Goal: Task Accomplishment & Management: Complete application form

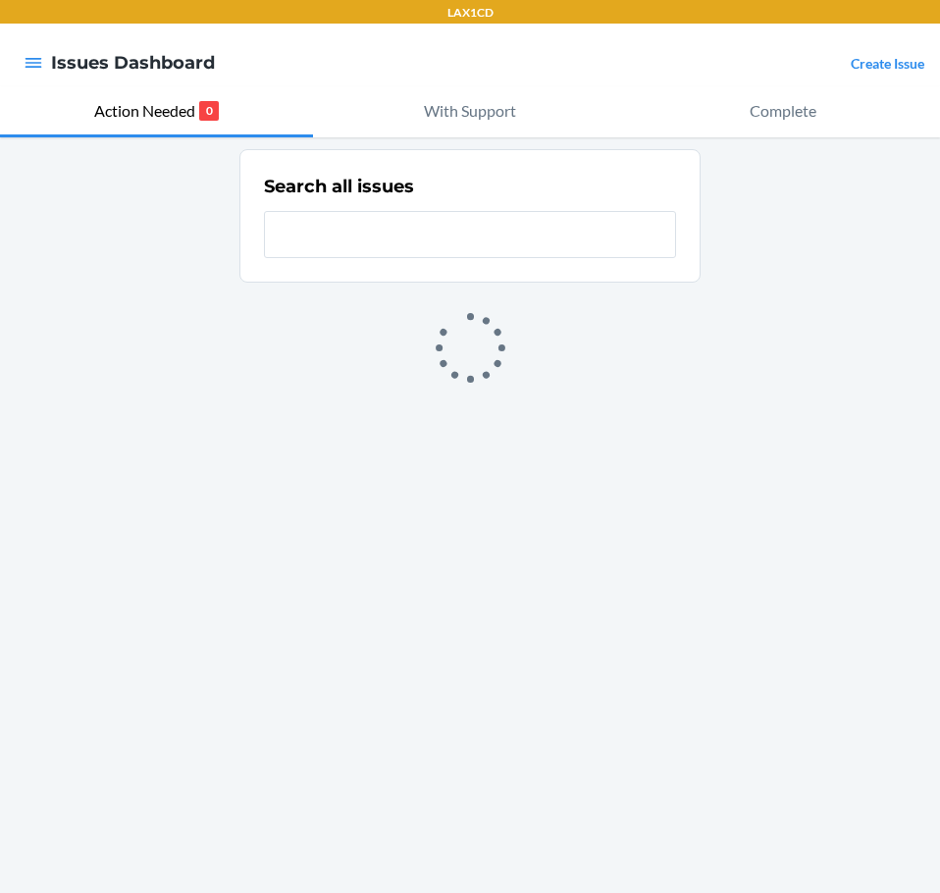
click at [888, 57] on link "Create Issue" at bounding box center [888, 63] width 74 height 17
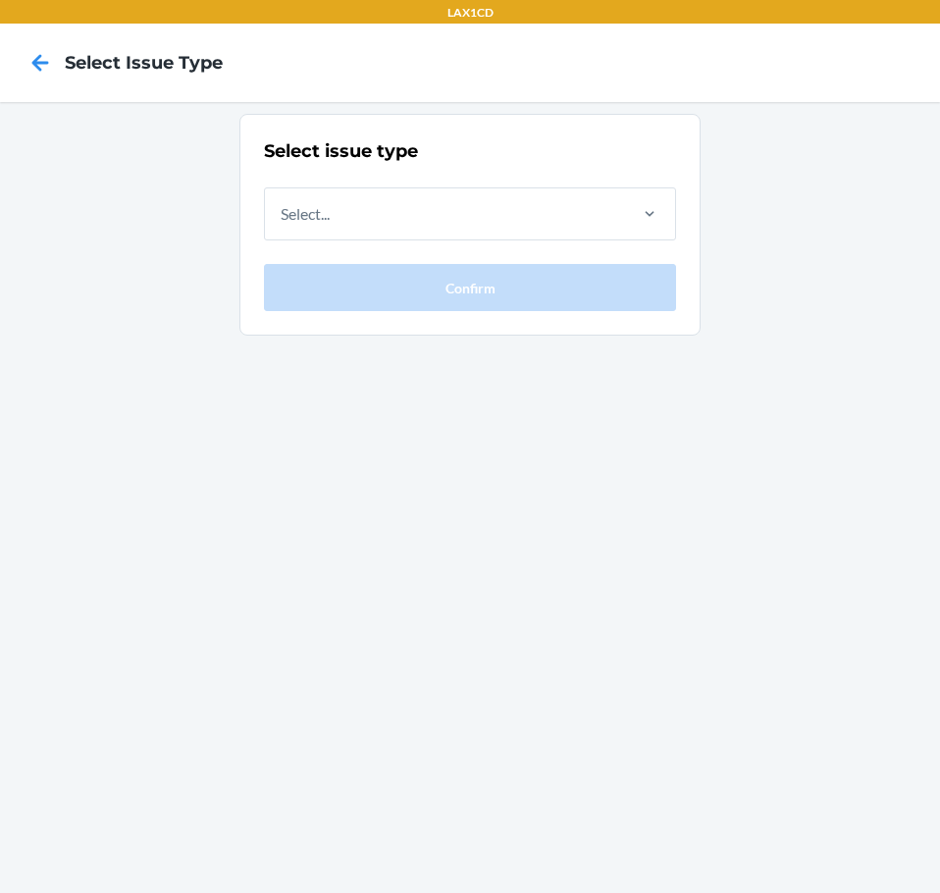
click at [805, 229] on div "Select issue type Select... Confirm" at bounding box center [470, 497] width 940 height 791
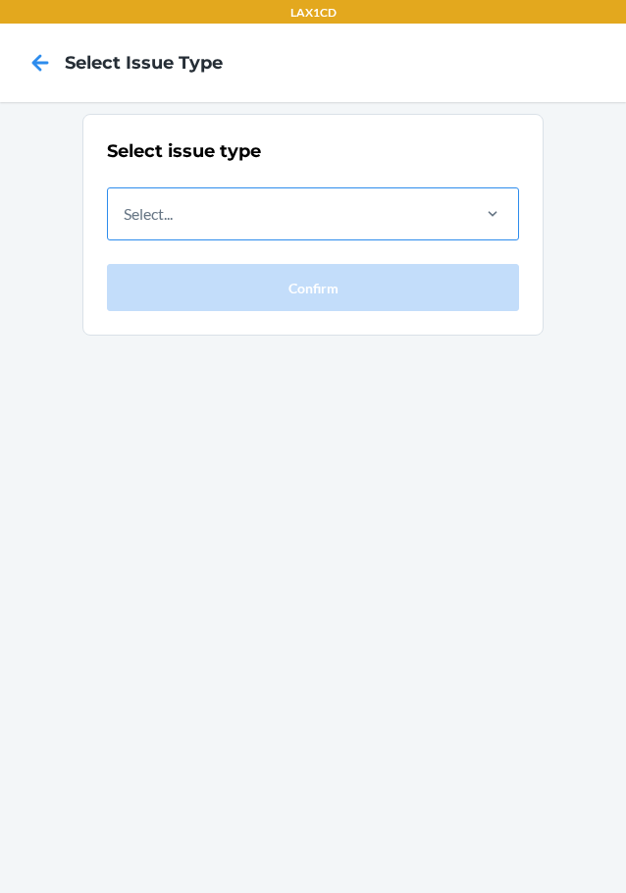
click at [465, 227] on div "Select..." at bounding box center [287, 213] width 359 height 51
click at [126, 226] on input "Select..." at bounding box center [125, 214] width 2 height 24
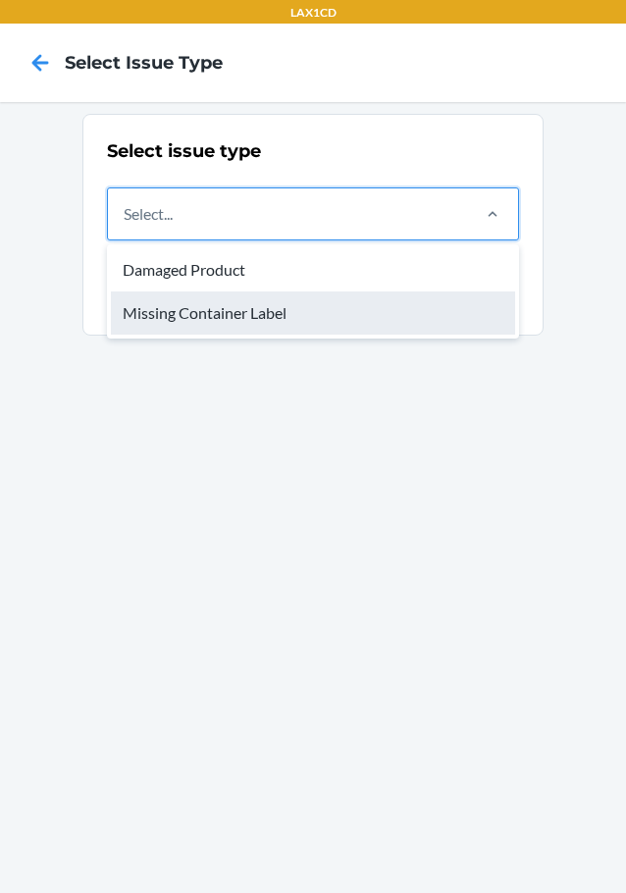
click at [372, 312] on div "Missing Container Label" at bounding box center [313, 312] width 404 height 43
click at [126, 226] on input "option Missing Container Label focused, 2 of 2. 2 results available. Use Up and…" at bounding box center [125, 214] width 2 height 24
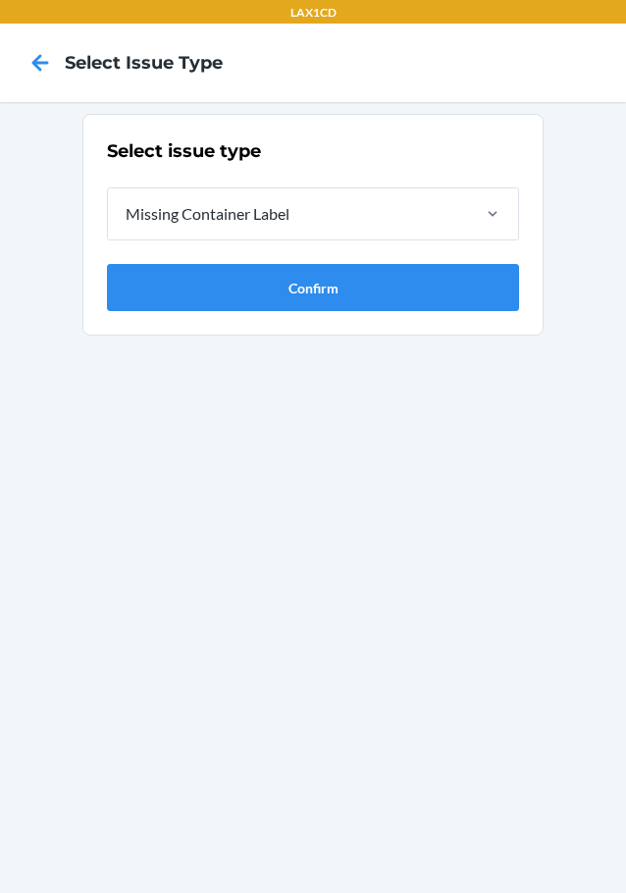
click at [360, 312] on section "Select issue type Missing Container Label Confirm" at bounding box center [312, 225] width 461 height 222
click at [357, 293] on button "Confirm" at bounding box center [313, 287] width 412 height 47
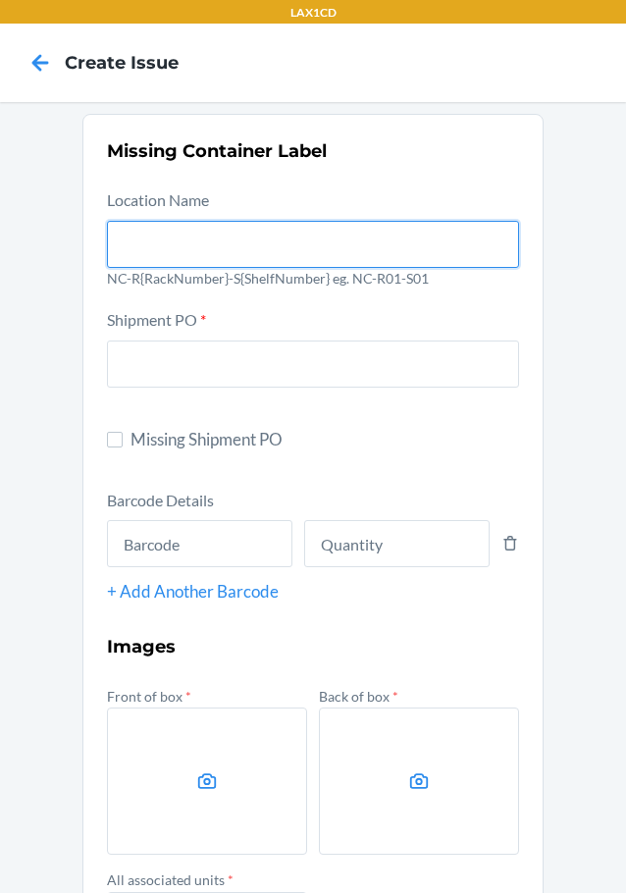
click at [143, 227] on input "text" at bounding box center [313, 244] width 412 height 47
type input "NC-RLCD01-SO1"
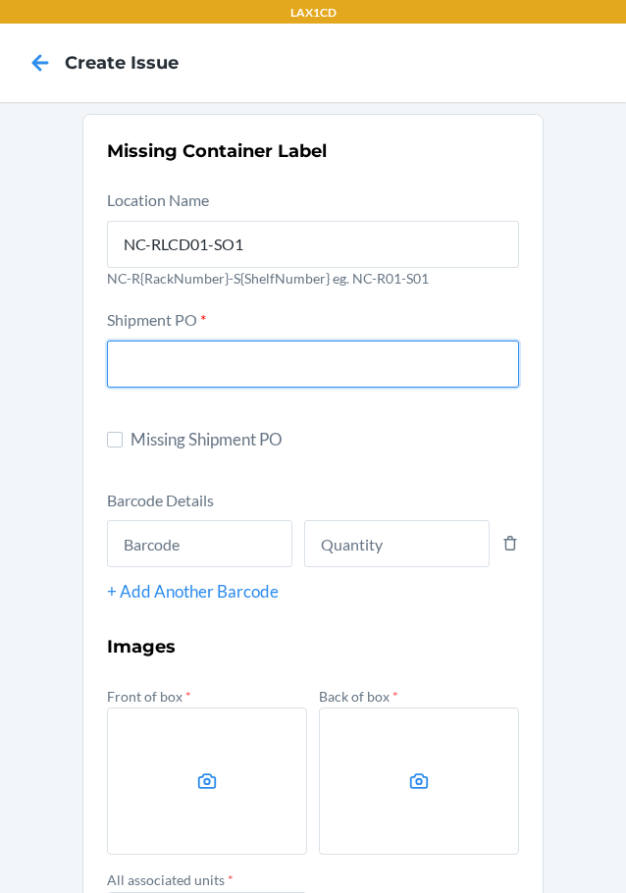
click at [130, 369] on input "text" at bounding box center [313, 364] width 412 height 47
type input "9909431"
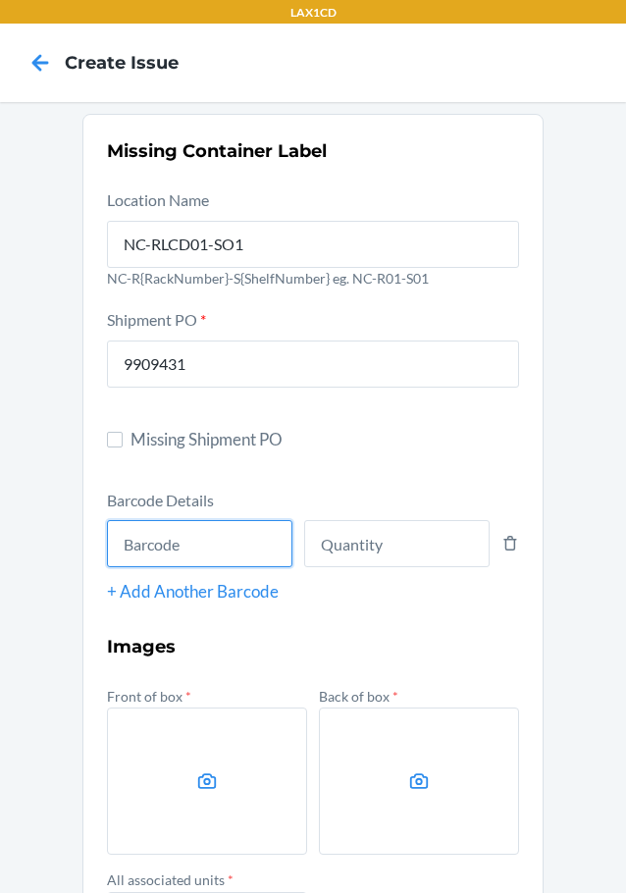
click at [131, 530] on input "text" at bounding box center [199, 543] width 185 height 47
type input "dg8lq29b2ra"
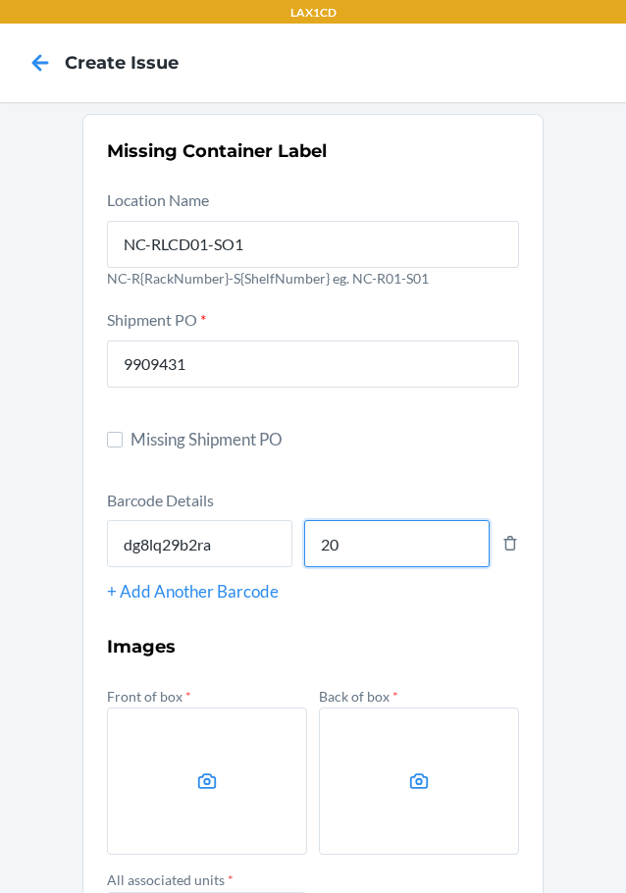
type input "20"
click at [206, 756] on label at bounding box center [207, 781] width 200 height 147
click at [0, 0] on input "file" at bounding box center [0, 0] width 0 height 0
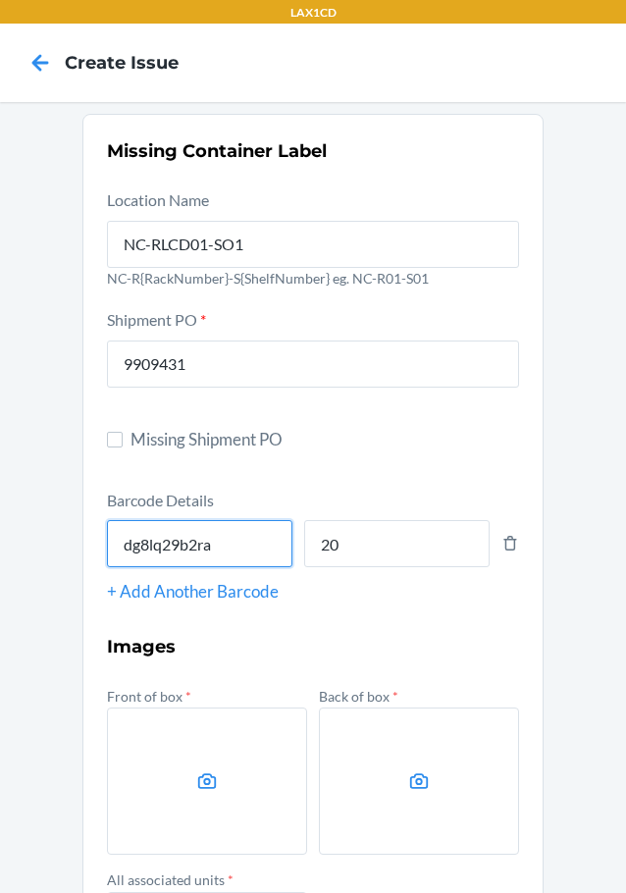
click at [180, 542] on input "dg8lq29b2ra" at bounding box center [199, 543] width 185 height 47
type input "605258353146"
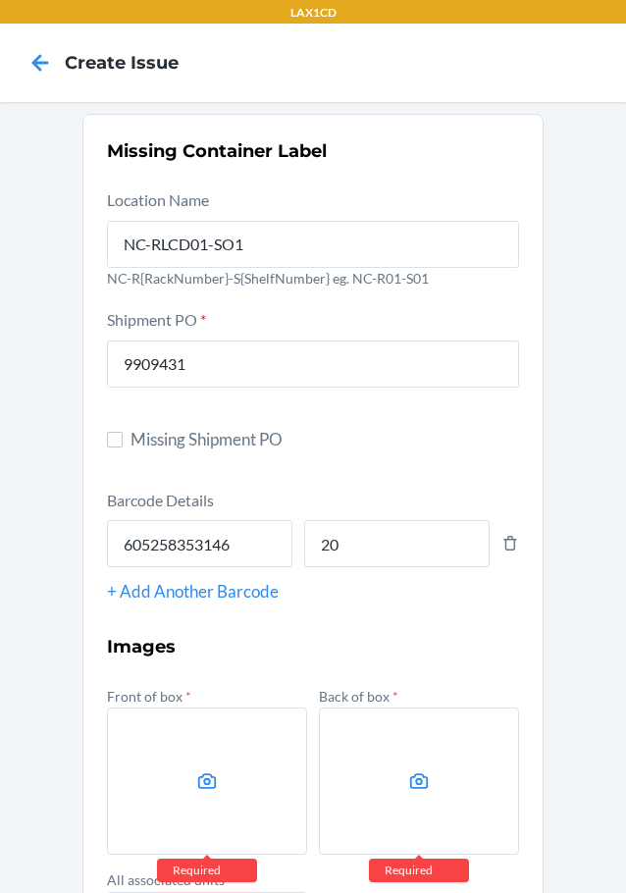
click at [198, 758] on label at bounding box center [207, 781] width 200 height 147
click at [0, 0] on input "file" at bounding box center [0, 0] width 0 height 0
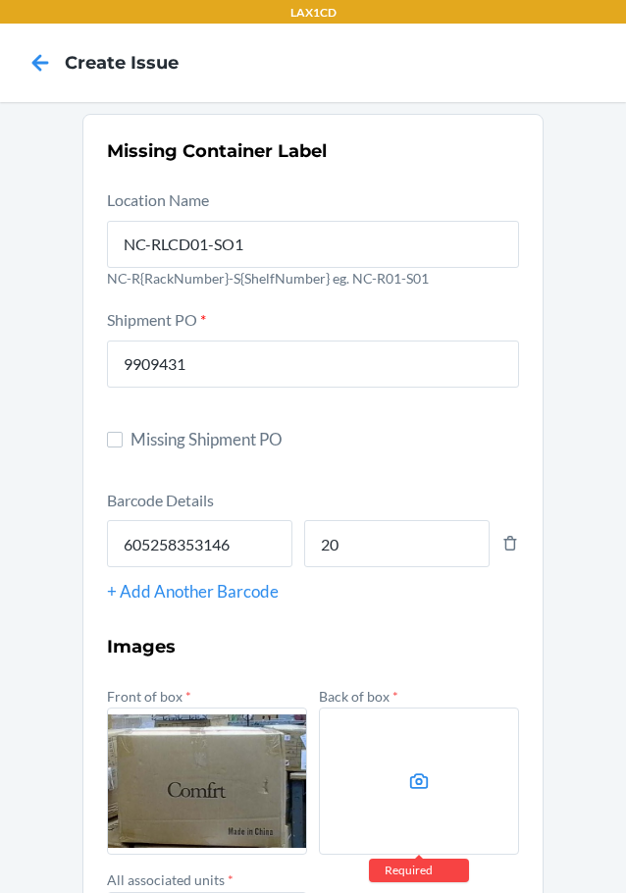
click at [363, 782] on label at bounding box center [419, 781] width 200 height 147
click at [0, 0] on input "file" at bounding box center [0, 0] width 0 height 0
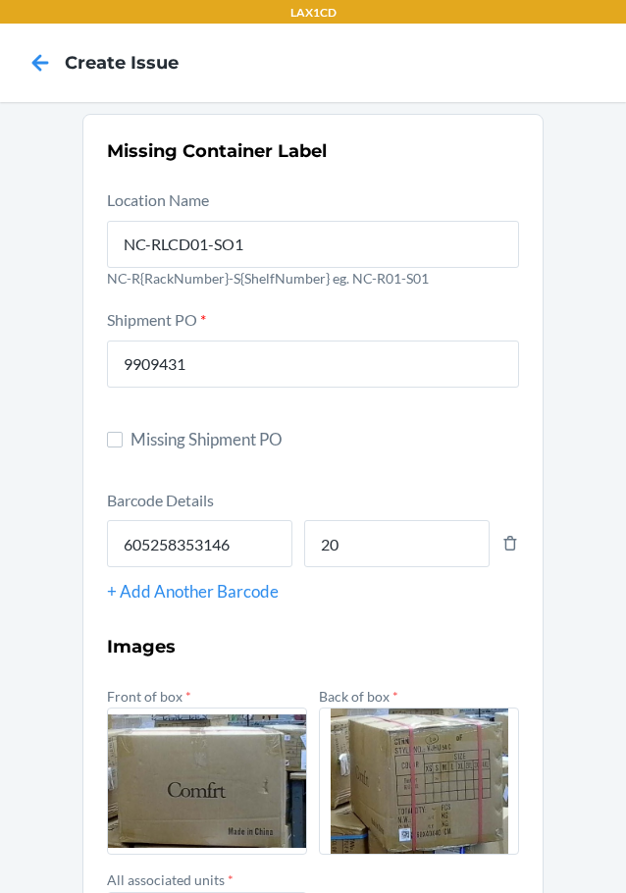
scroll to position [253, 0]
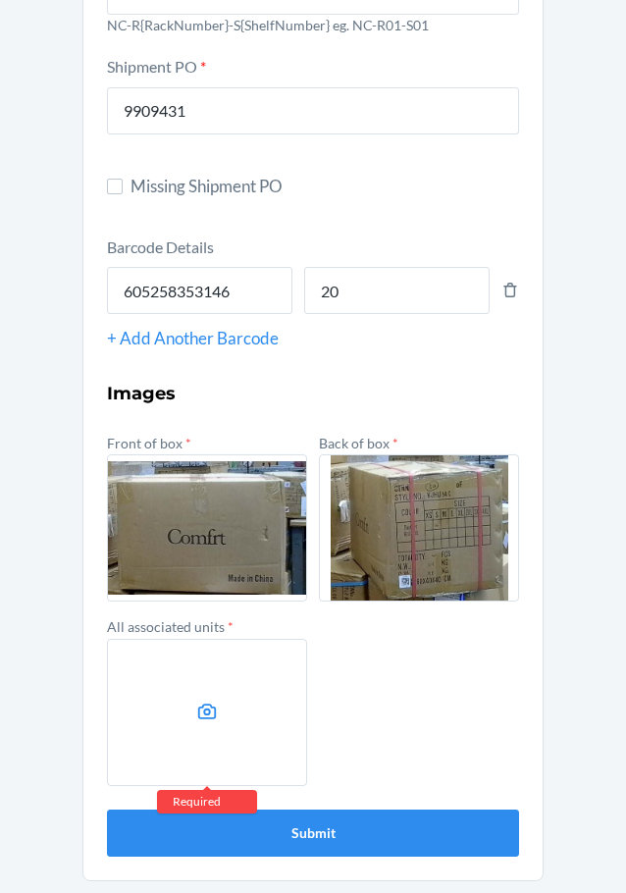
click at [109, 675] on label at bounding box center [207, 712] width 200 height 147
click at [0, 0] on input "file" at bounding box center [0, 0] width 0 height 0
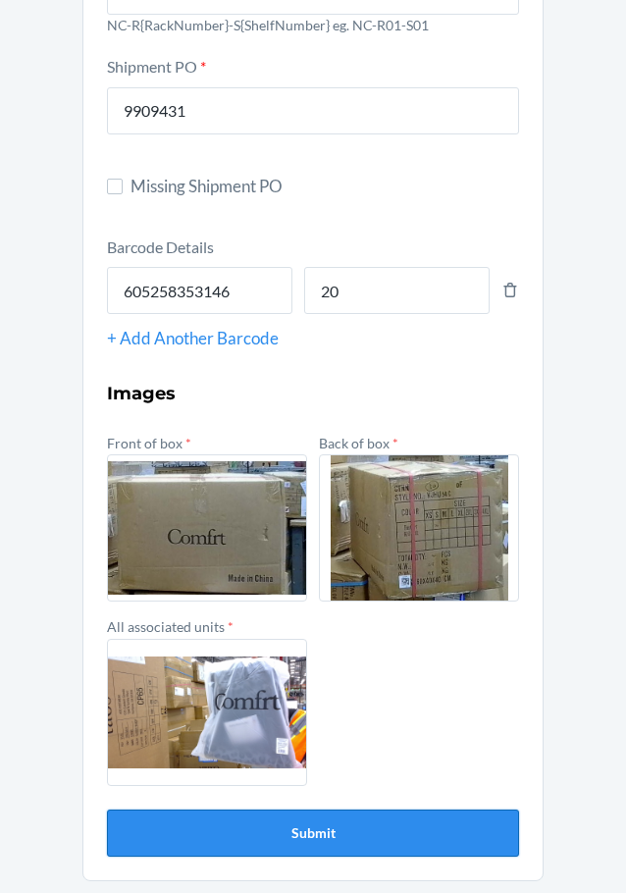
click at [274, 841] on button "Submit" at bounding box center [313, 833] width 412 height 47
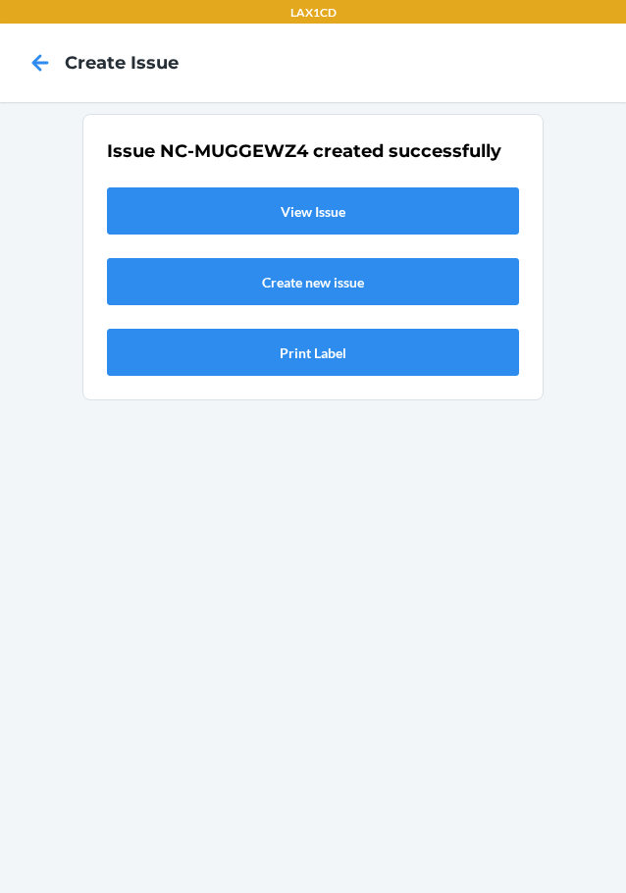
scroll to position [0, 0]
click at [255, 207] on link "View Issue" at bounding box center [313, 210] width 412 height 47
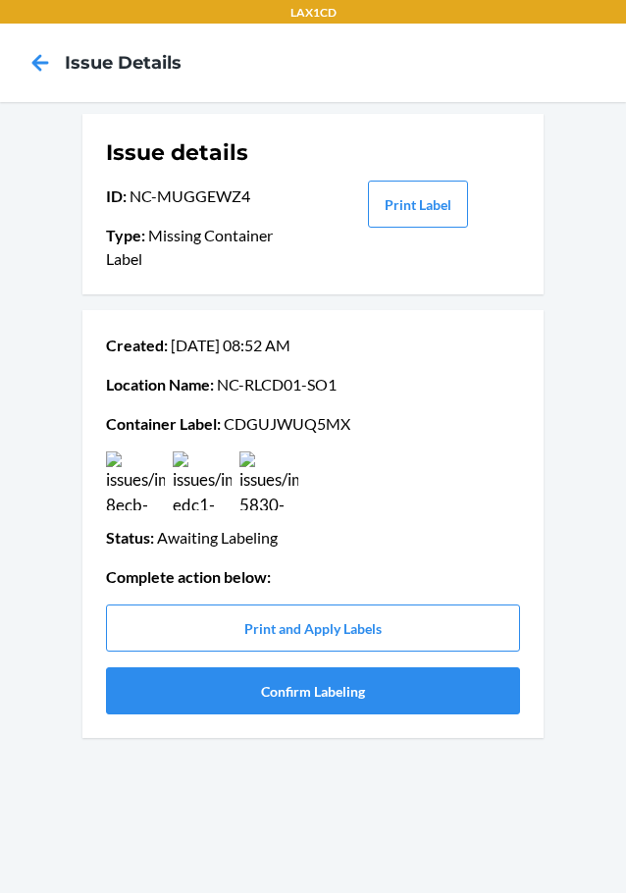
click at [407, 241] on div "Print Label" at bounding box center [417, 203] width 205 height 133
click at [408, 202] on button "Print Label" at bounding box center [418, 204] width 100 height 47
click at [354, 710] on button "Confirm Labeling" at bounding box center [313, 690] width 414 height 47
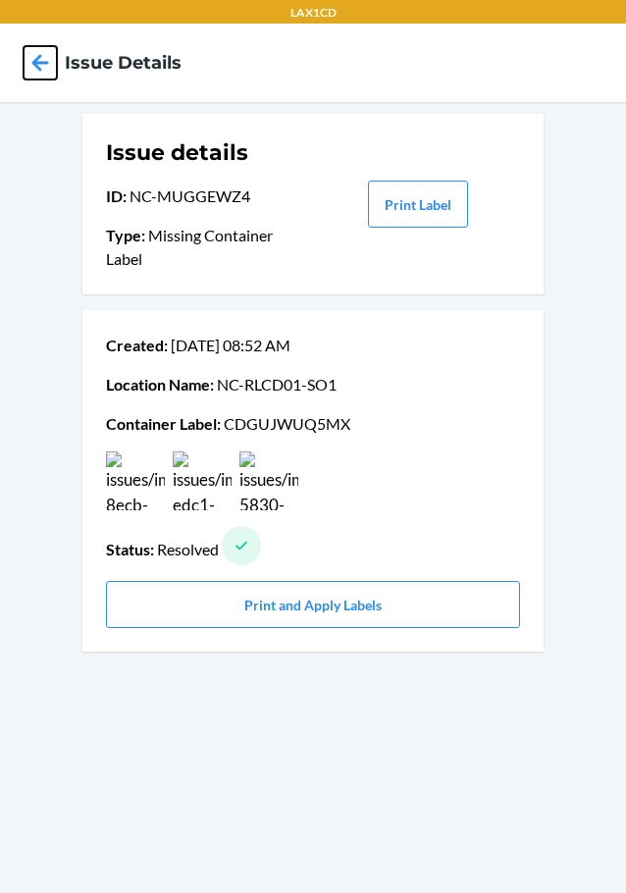
click at [55, 64] on icon at bounding box center [40, 62] width 33 height 33
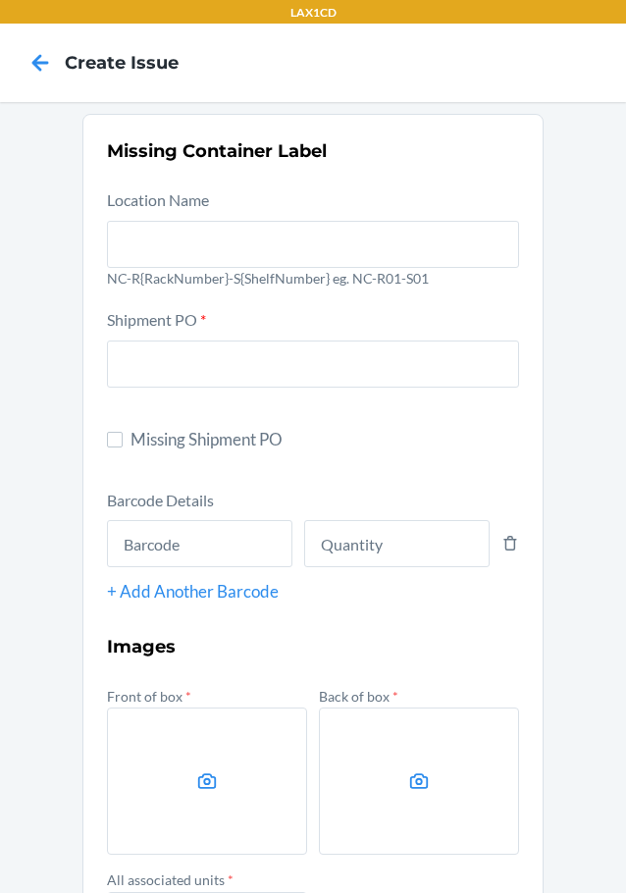
drag, startPoint x: 221, startPoint y: 214, endPoint x: 221, endPoint y: 230, distance: 15.7
click at [221, 230] on div at bounding box center [313, 240] width 412 height 55
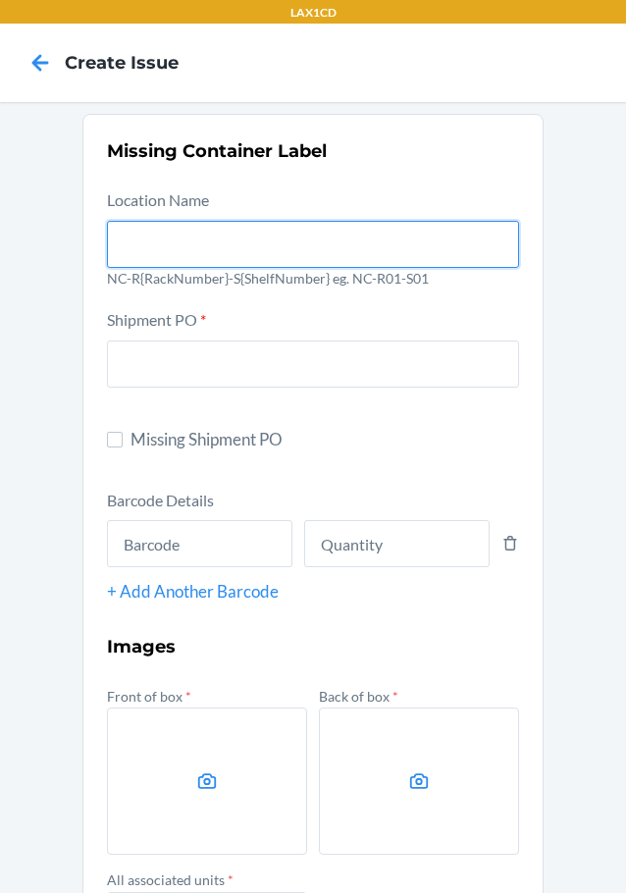
click at [221, 230] on input "text" at bounding box center [313, 244] width 412 height 47
type input "NC-RLCD01-SO1"
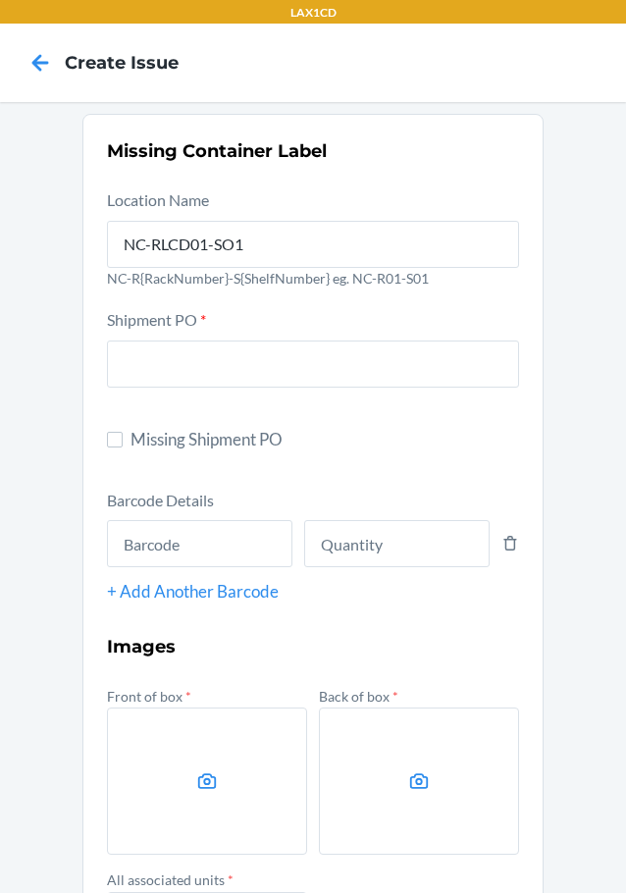
click at [107, 449] on label "Missing Shipment PO" at bounding box center [313, 440] width 412 height 26
click at [107, 448] on input "Missing Shipment PO" at bounding box center [115, 440] width 16 height 16
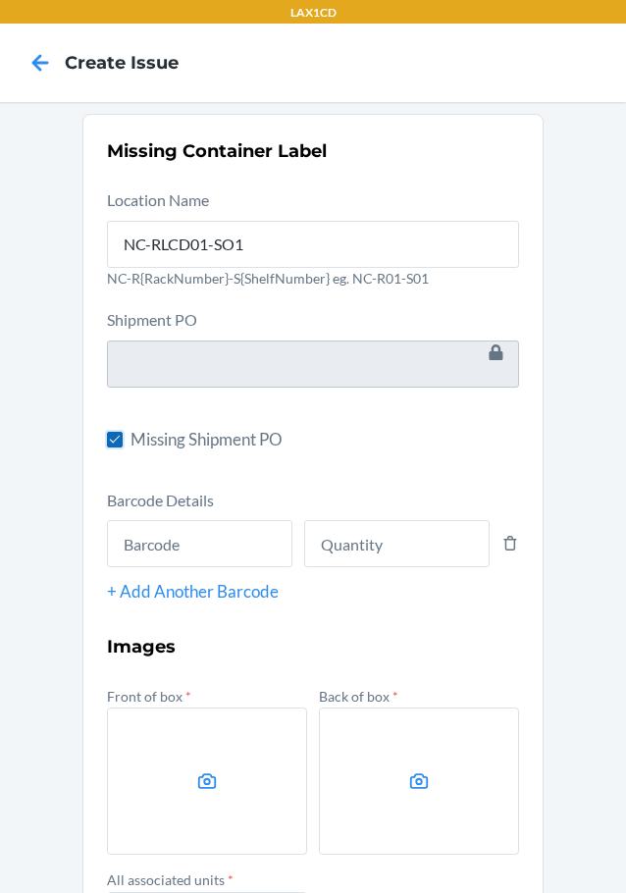
click at [108, 440] on input "Missing Shipment PO" at bounding box center [115, 440] width 16 height 16
checkbox input "false"
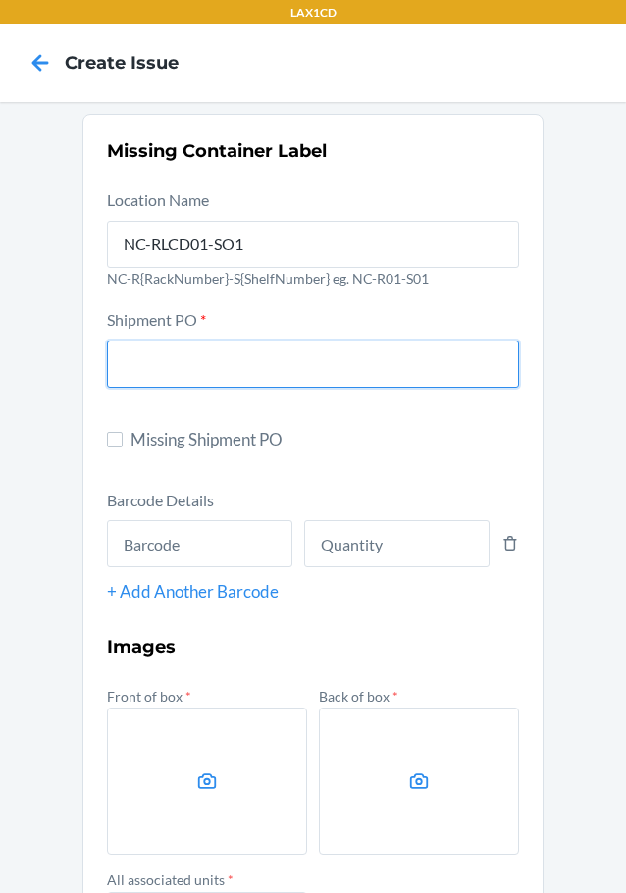
click at [165, 366] on input "text" at bounding box center [313, 364] width 412 height 47
type input "9937946"
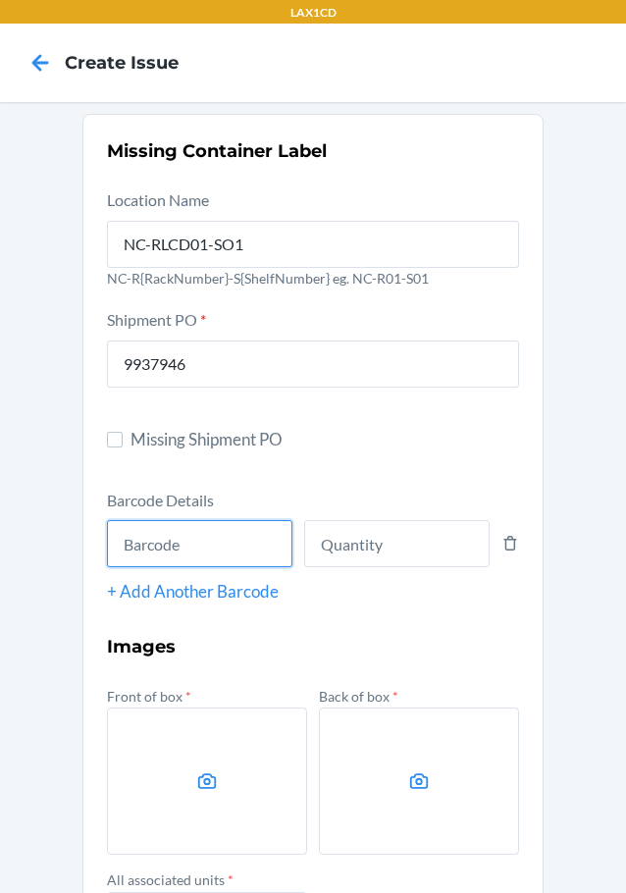
click at [137, 556] on input "text" at bounding box center [199, 543] width 185 height 47
type input "810142822251"
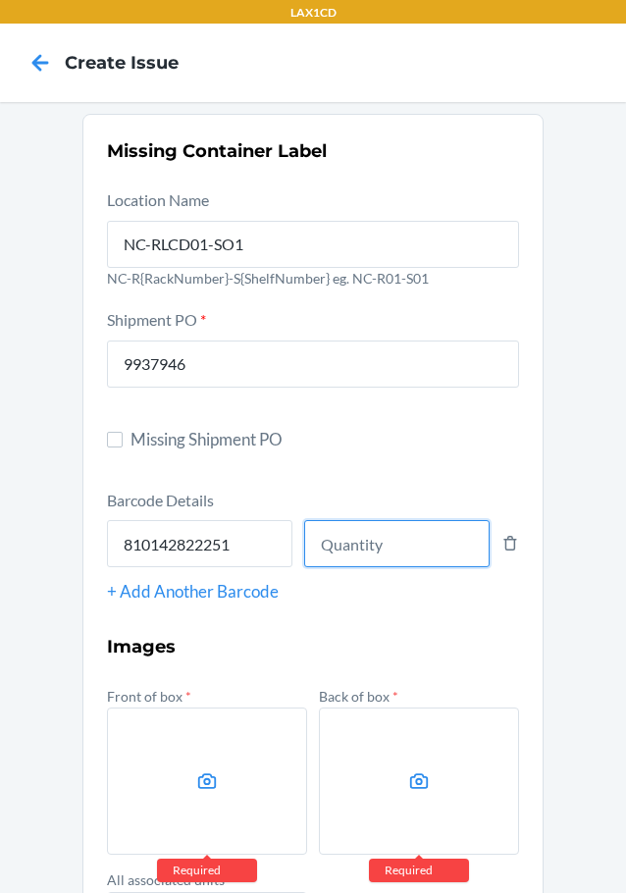
click at [338, 527] on input "number" at bounding box center [396, 543] width 185 height 47
type input "6"
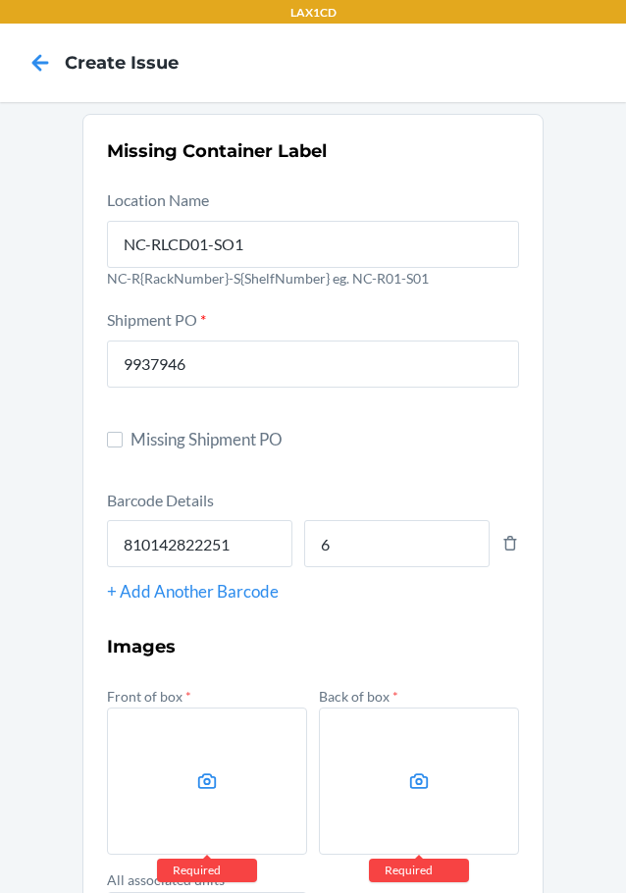
click at [178, 790] on label at bounding box center [207, 781] width 200 height 147
click at [0, 0] on input "file" at bounding box center [0, 0] width 0 height 0
click at [184, 747] on label at bounding box center [207, 781] width 200 height 147
click at [0, 0] on input "file" at bounding box center [0, 0] width 0 height 0
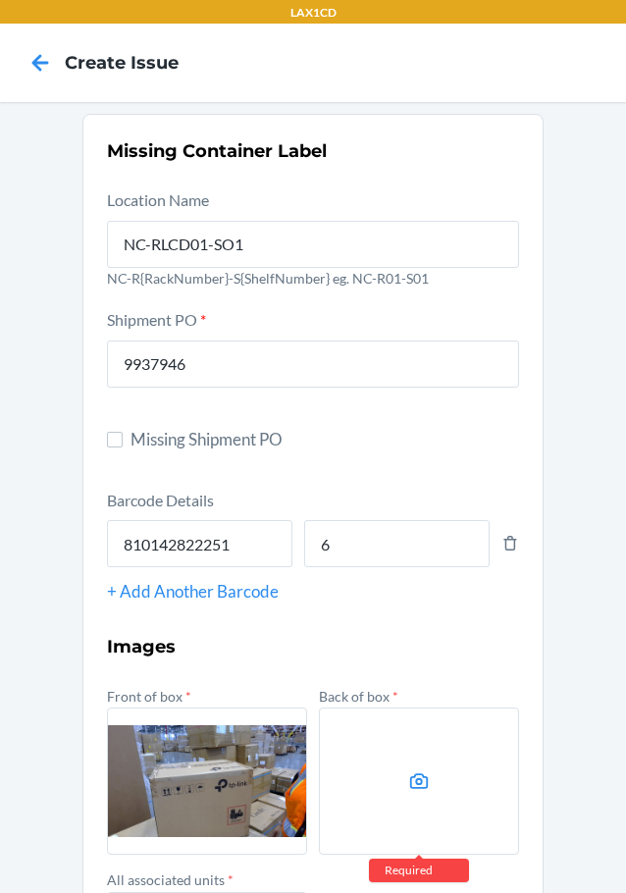
click at [358, 771] on label at bounding box center [419, 781] width 200 height 147
click at [0, 0] on input "file" at bounding box center [0, 0] width 0 height 0
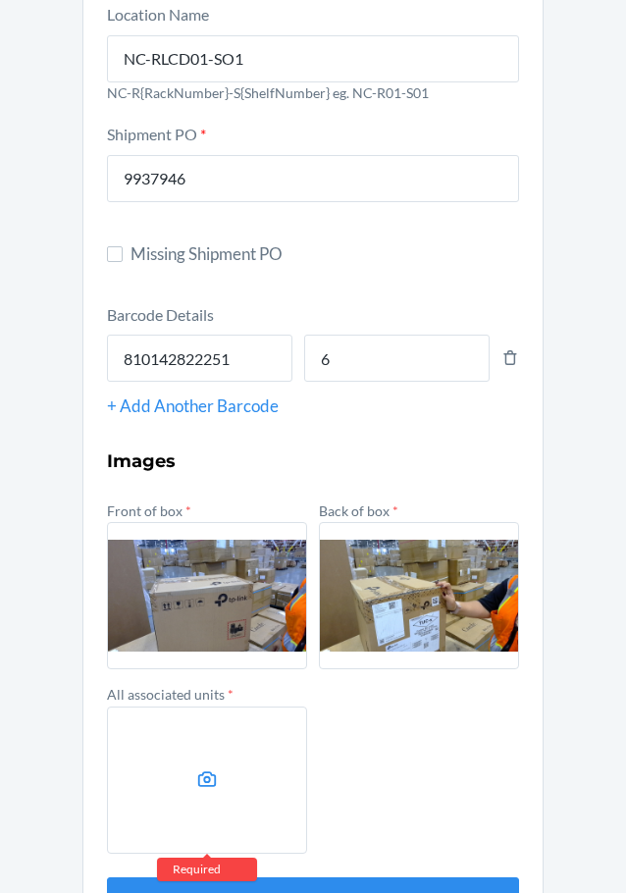
scroll to position [253, 0]
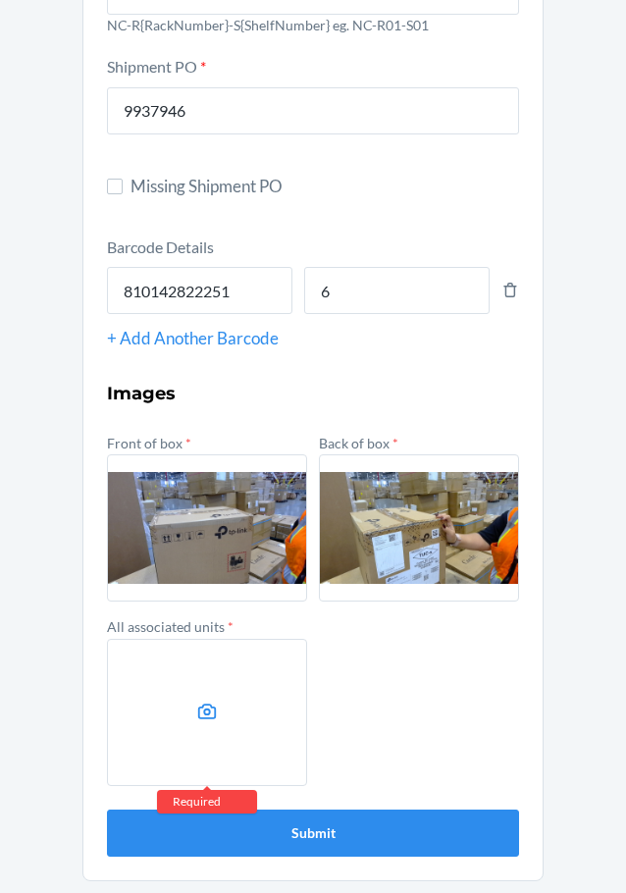
click at [159, 707] on label at bounding box center [207, 712] width 200 height 147
click at [0, 0] on input "file" at bounding box center [0, 0] width 0 height 0
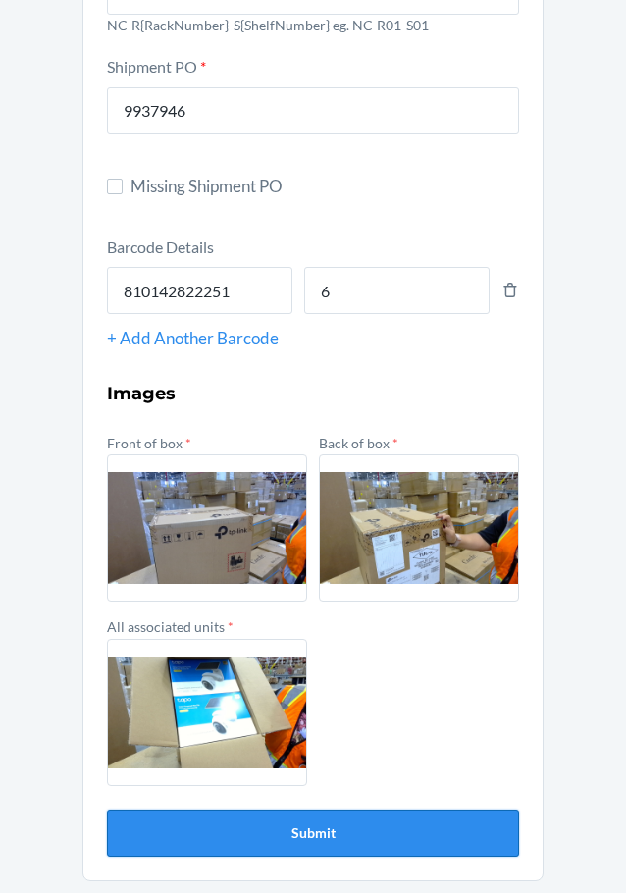
click at [201, 825] on button "Submit" at bounding box center [313, 833] width 412 height 47
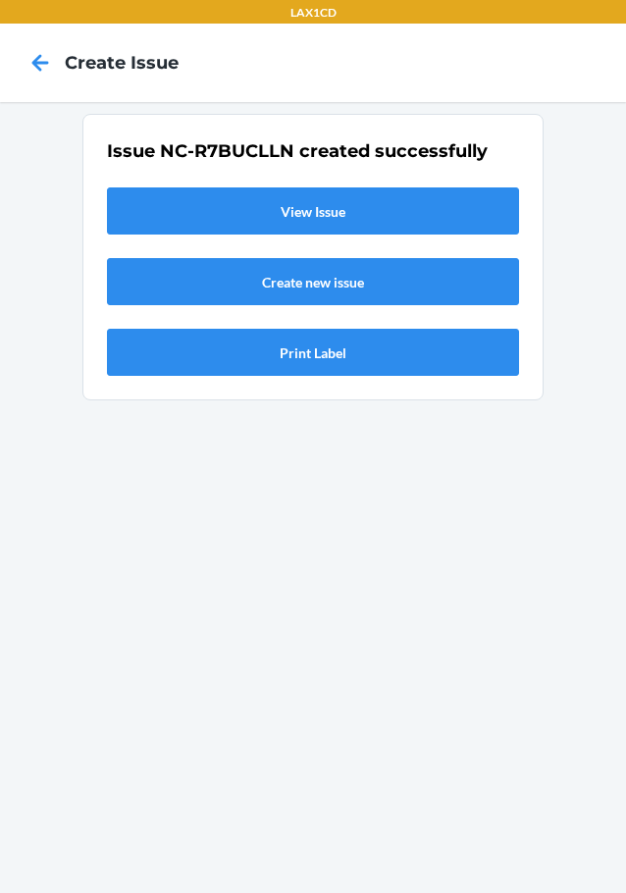
scroll to position [0, 0]
click at [345, 197] on link "View Issue" at bounding box center [313, 210] width 412 height 47
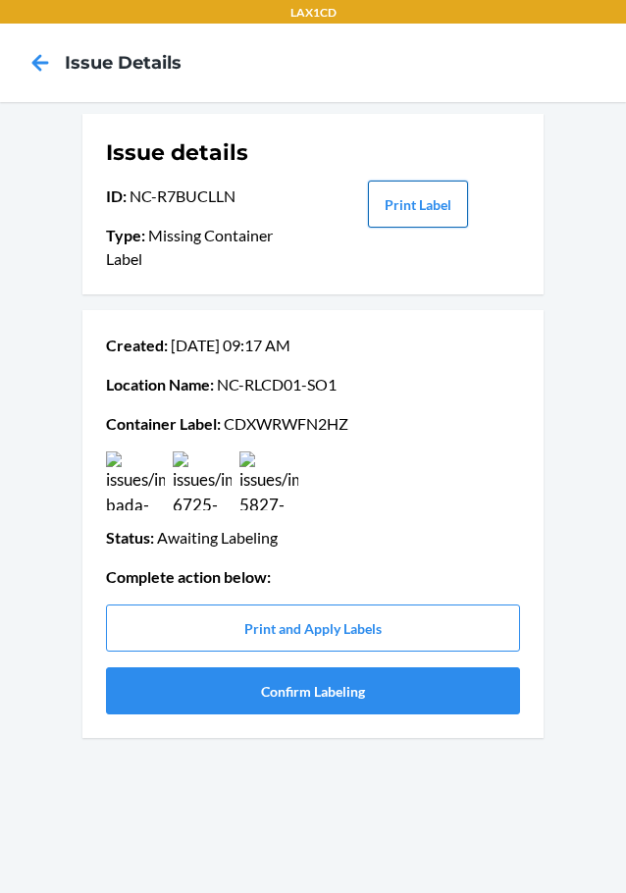
click at [432, 201] on button "Print Label" at bounding box center [418, 204] width 100 height 47
click at [196, 708] on button "Confirm Labeling" at bounding box center [313, 690] width 414 height 47
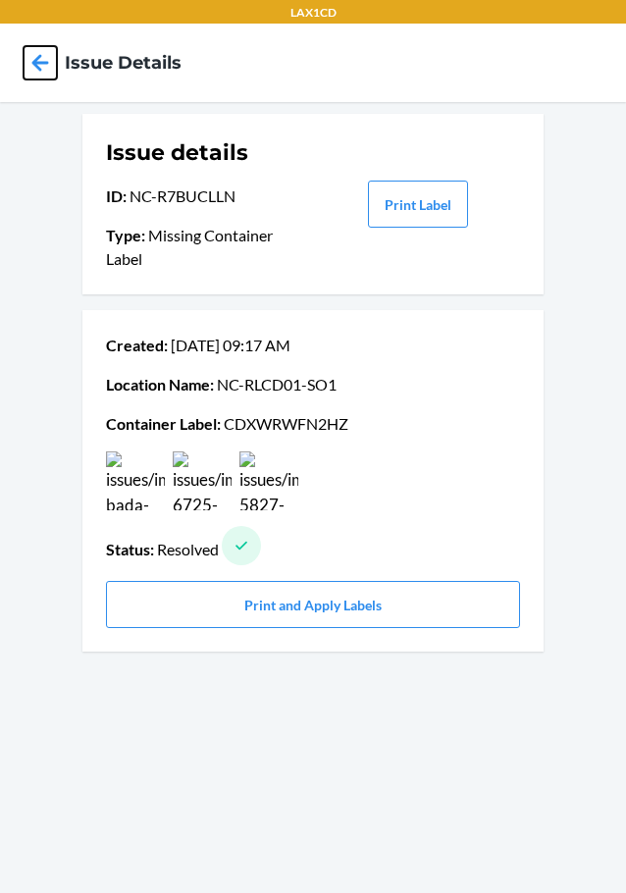
click at [29, 67] on icon at bounding box center [40, 62] width 33 height 33
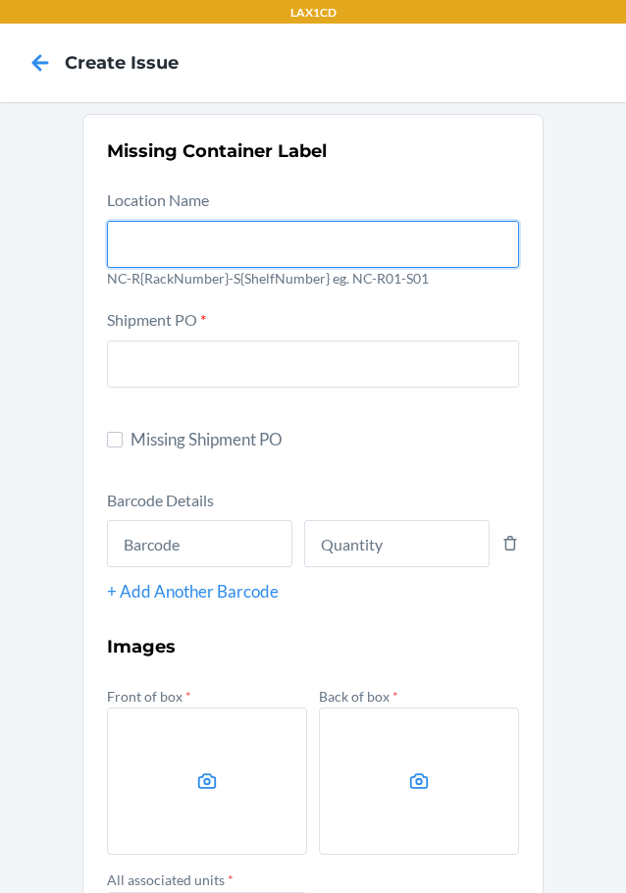
click at [454, 238] on input "text" at bounding box center [313, 244] width 412 height 47
type input "NC-RLCD01-SO1"
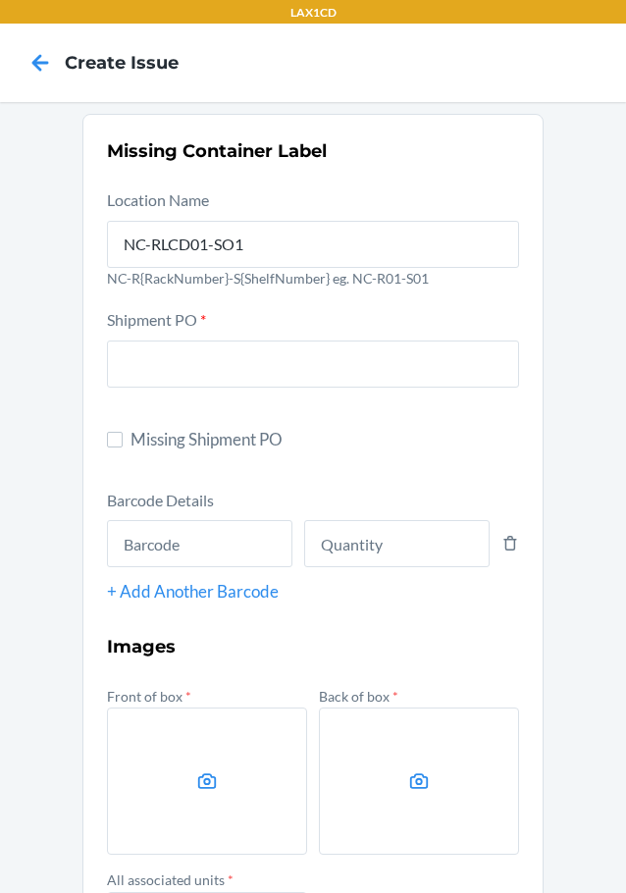
click at [122, 392] on div "Shipment PO *" at bounding box center [313, 361] width 412 height 108
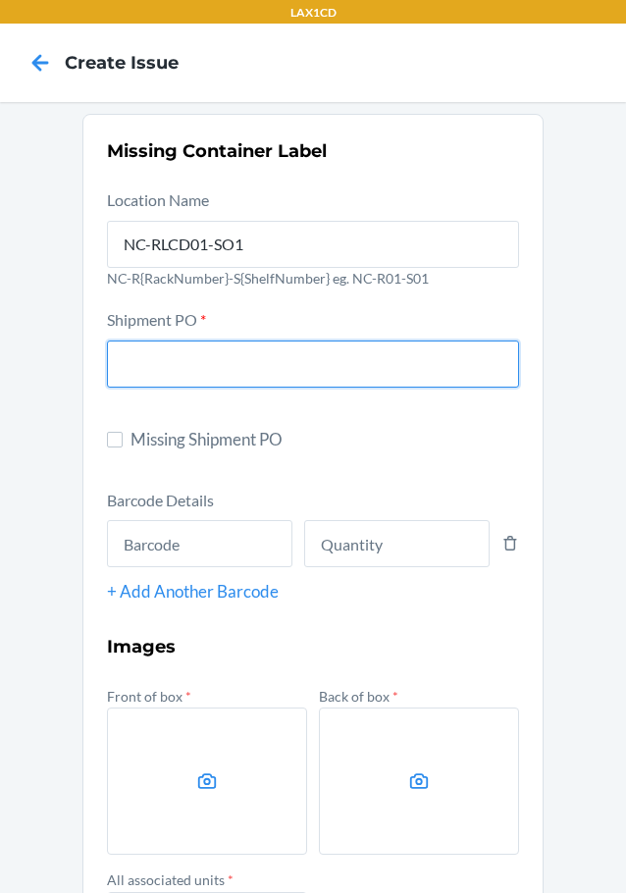
click at [119, 345] on input "text" at bounding box center [313, 364] width 412 height 47
type input "9941523"
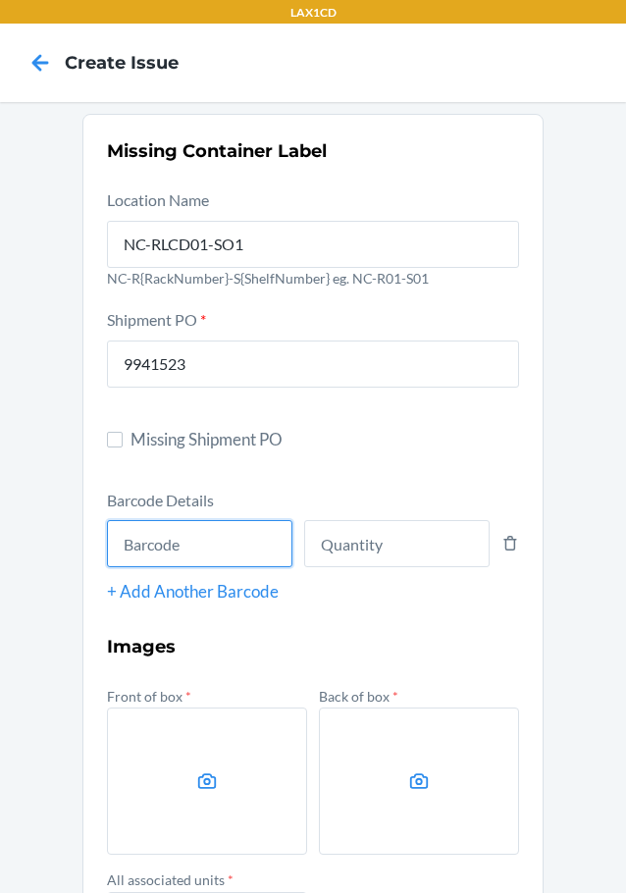
click at [161, 543] on input "text" at bounding box center [199, 543] width 185 height 47
type input "685757748889"
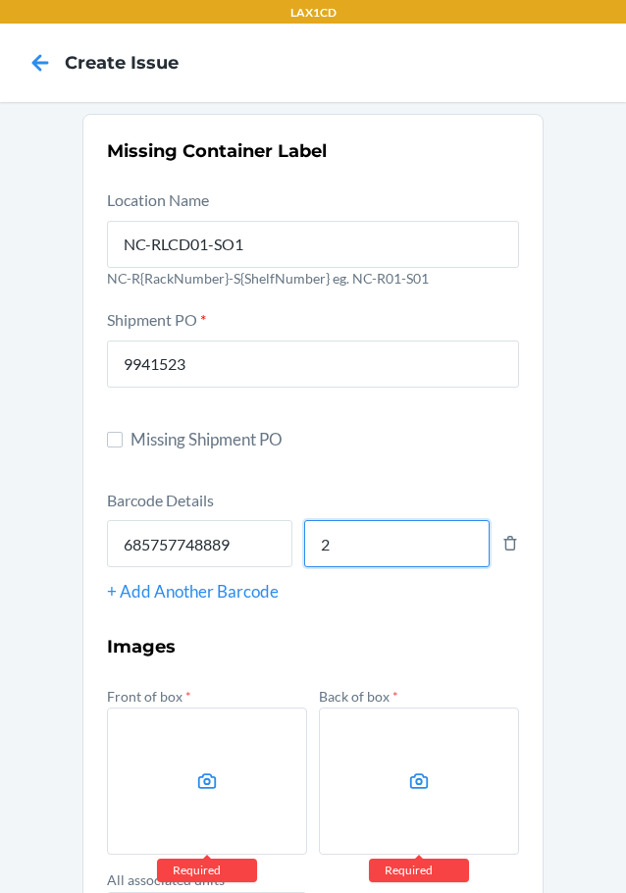
type input "2"
click at [198, 749] on label at bounding box center [207, 781] width 200 height 147
click at [0, 0] on input "file" at bounding box center [0, 0] width 0 height 0
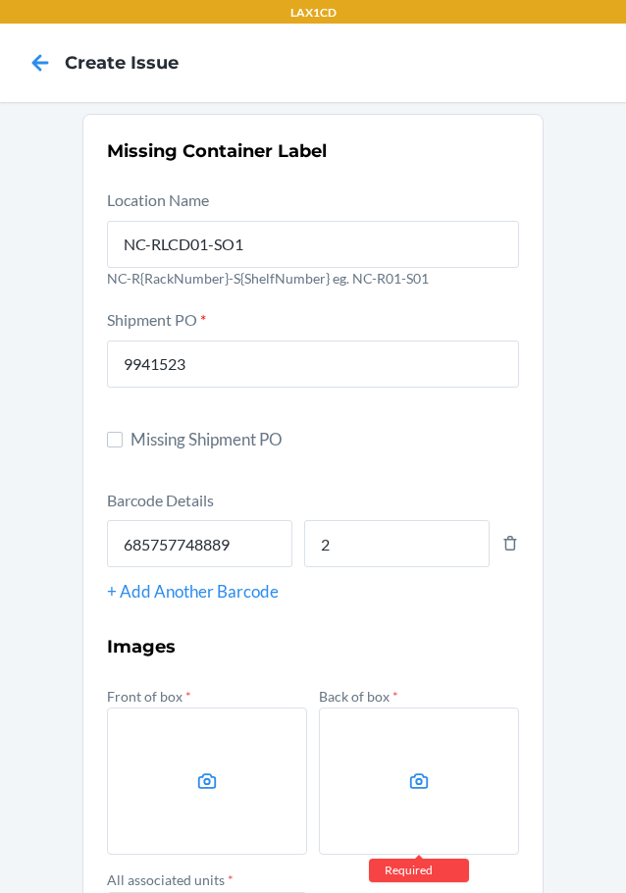
click at [367, 743] on label at bounding box center [419, 781] width 200 height 147
click at [0, 0] on input "file" at bounding box center [0, 0] width 0 height 0
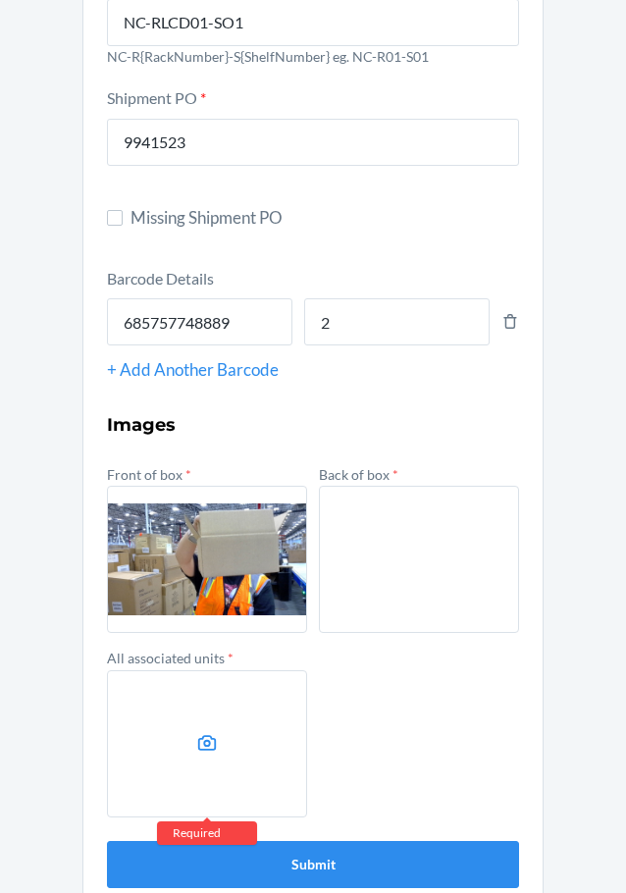
scroll to position [253, 0]
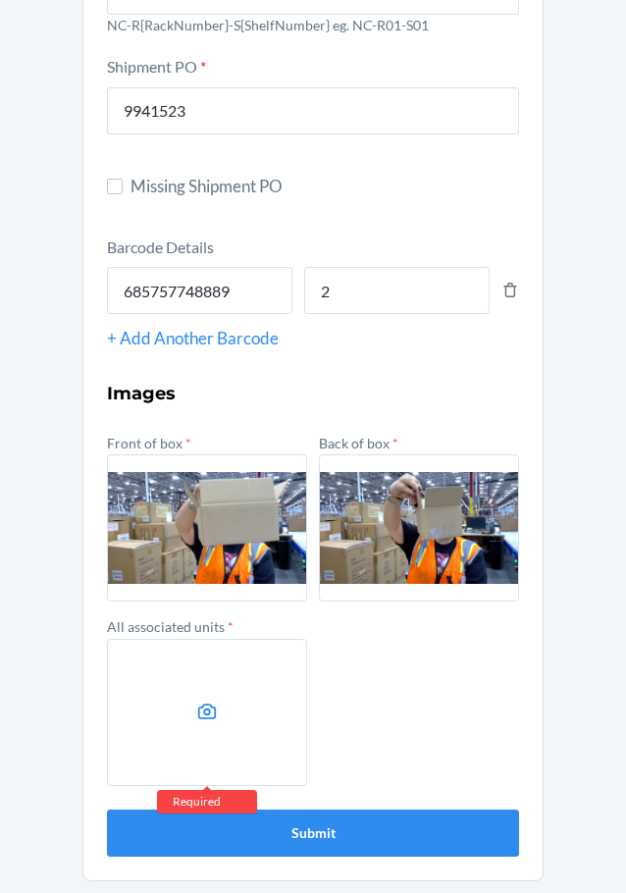
click at [221, 658] on label at bounding box center [207, 712] width 200 height 147
click at [0, 0] on input "file" at bounding box center [0, 0] width 0 height 0
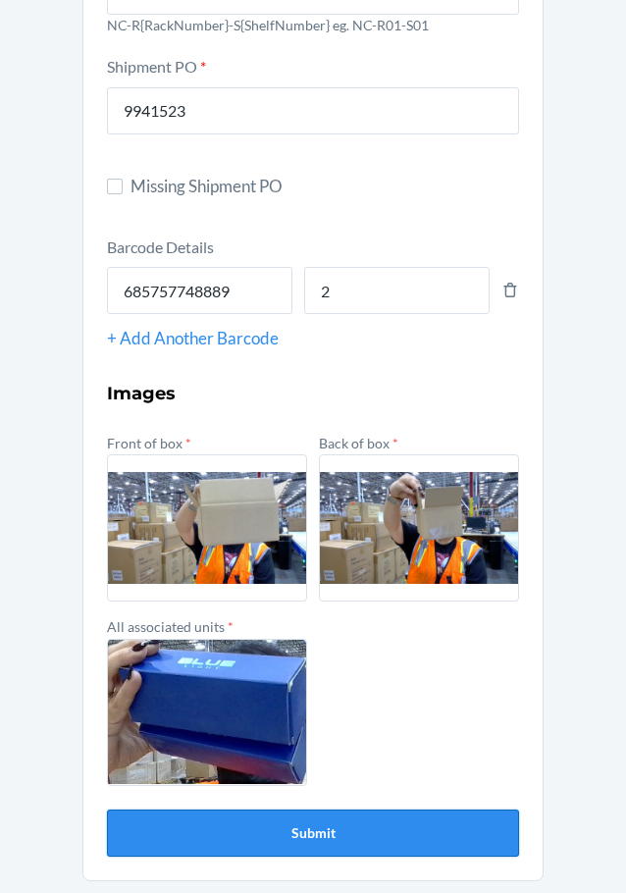
click at [202, 846] on button "Submit" at bounding box center [313, 833] width 412 height 47
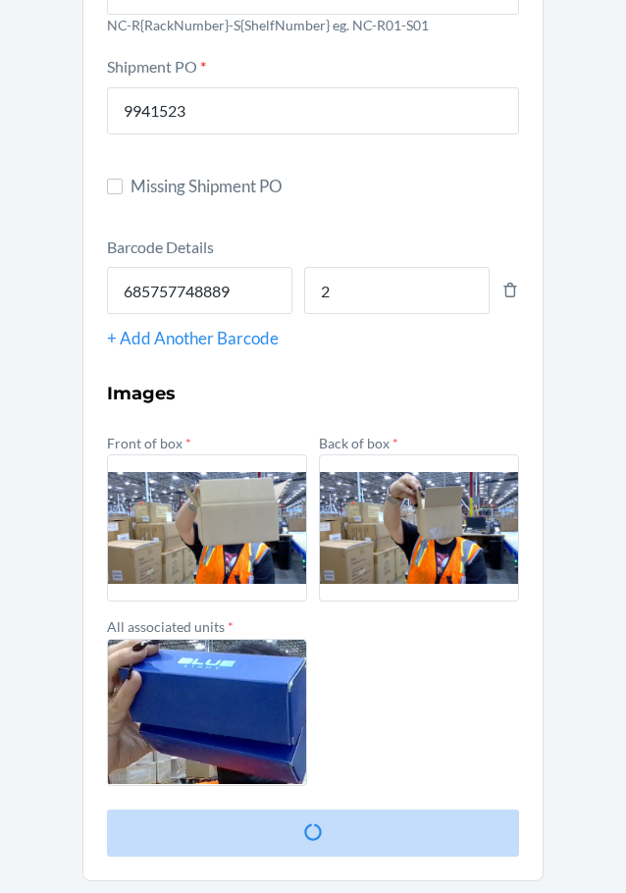
scroll to position [0, 0]
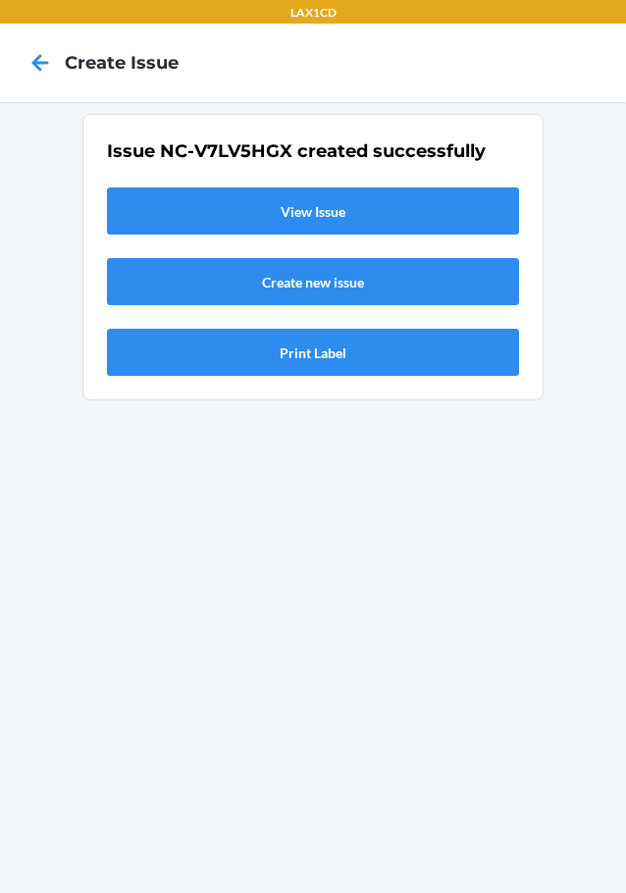
click at [255, 208] on link "View Issue" at bounding box center [313, 210] width 412 height 47
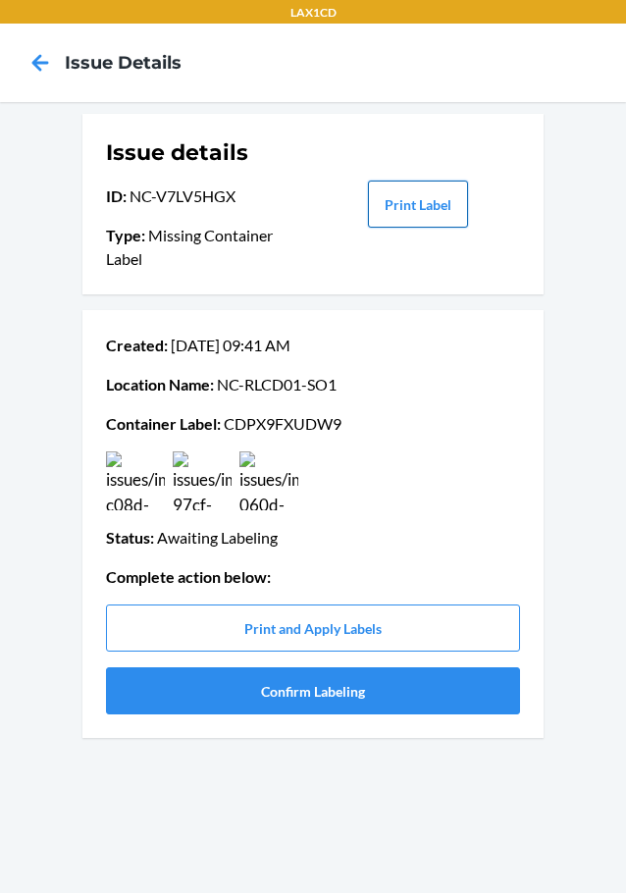
click at [370, 205] on button "Print Label" at bounding box center [418, 204] width 100 height 47
click at [332, 703] on button "Confirm Labeling" at bounding box center [313, 690] width 414 height 47
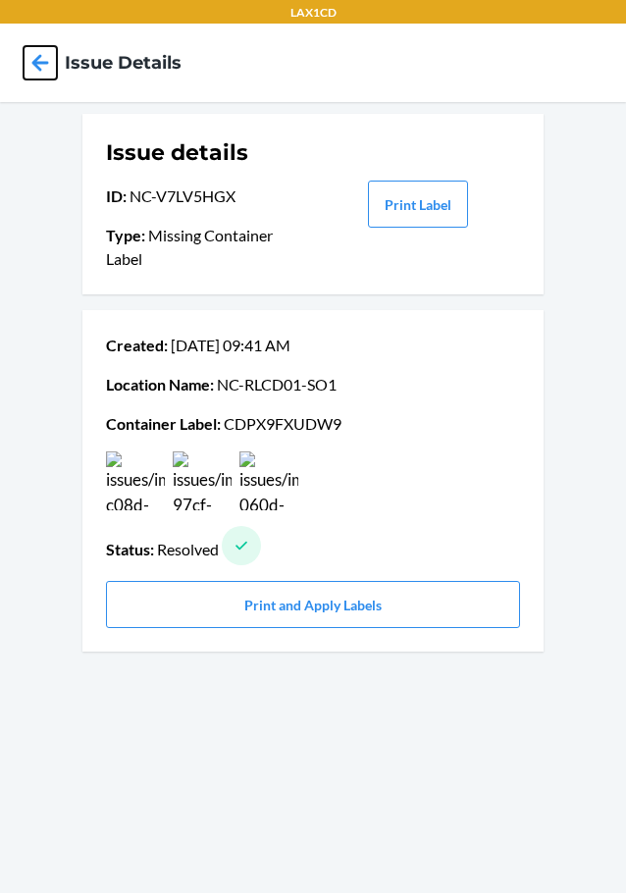
click at [40, 64] on icon at bounding box center [40, 62] width 17 height 17
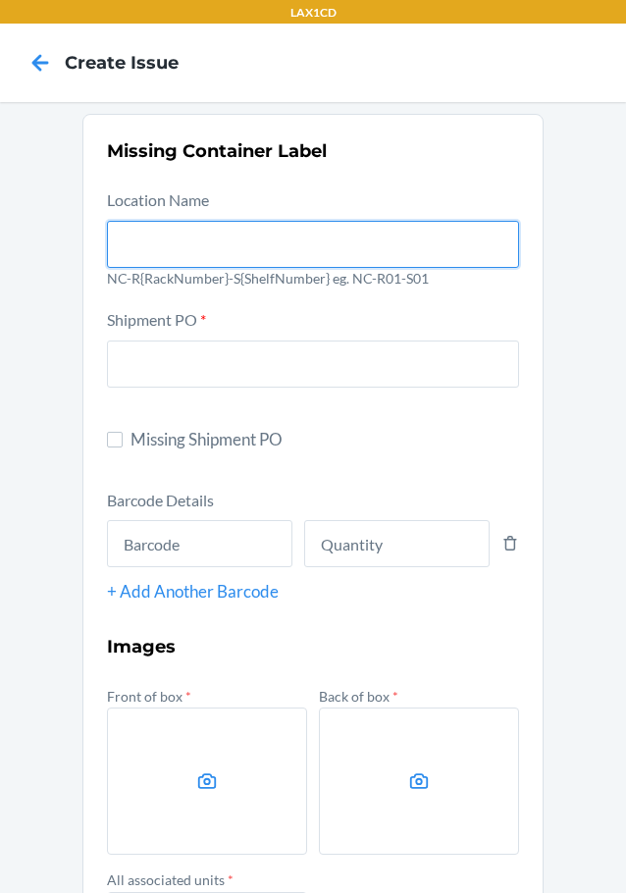
click at [199, 236] on input "text" at bounding box center [313, 244] width 412 height 47
type input "NC-RLCD01-SO1"
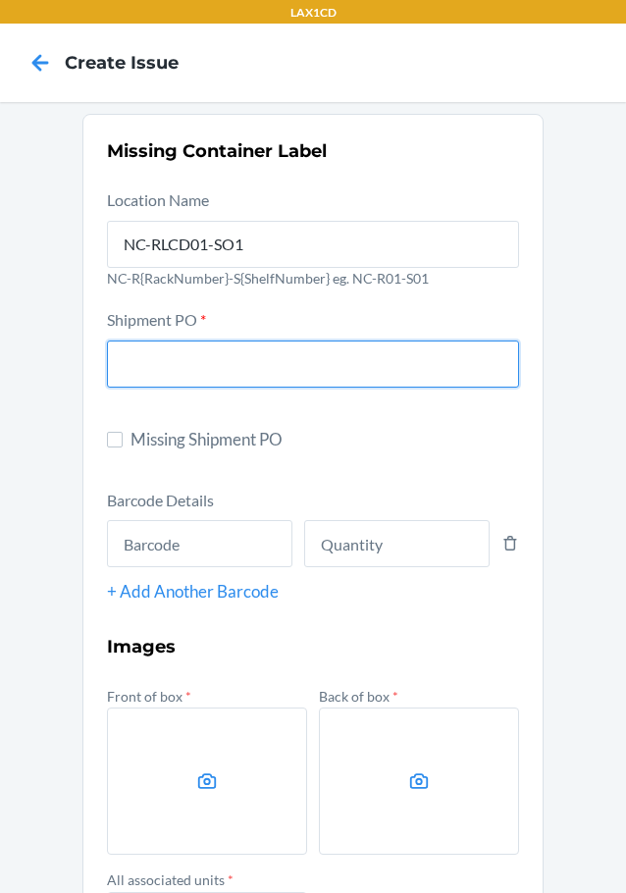
click at [189, 378] on input "text" at bounding box center [313, 364] width 412 height 47
type input "9941523"
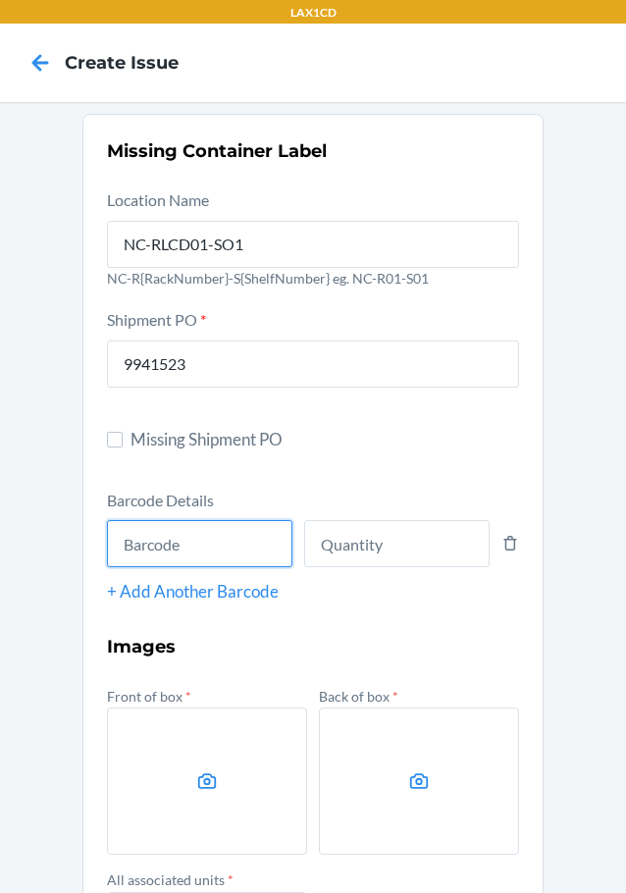
click at [113, 545] on input "text" at bounding box center [199, 543] width 185 height 47
type input "685757746908"
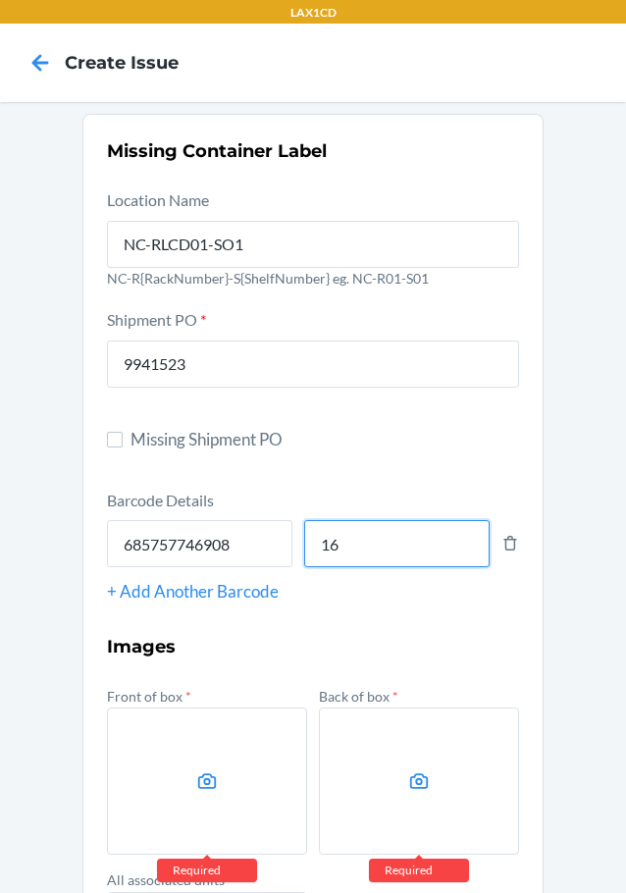
type input "16"
click at [132, 595] on div "+ Add Another Barcode" at bounding box center [313, 592] width 412 height 26
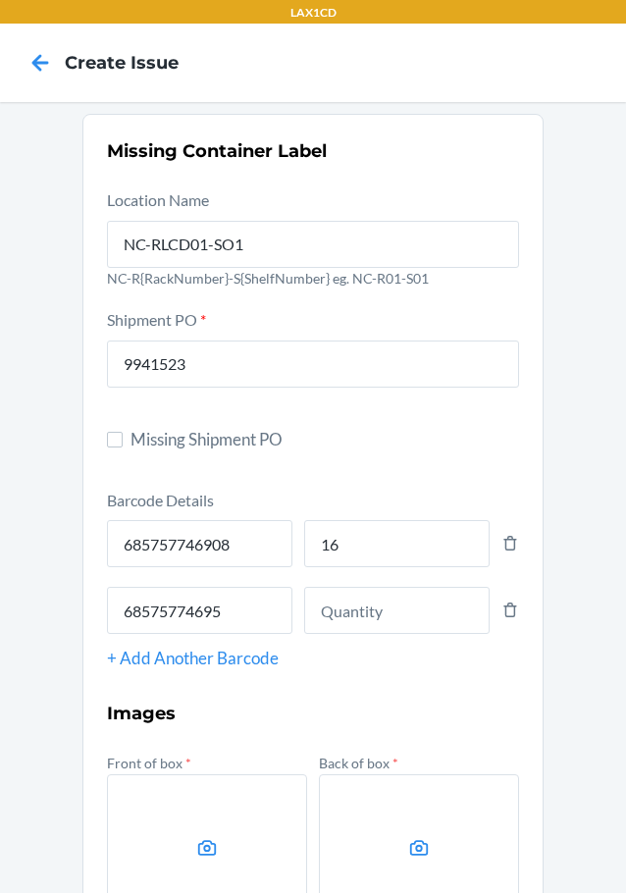
type input "685757746953"
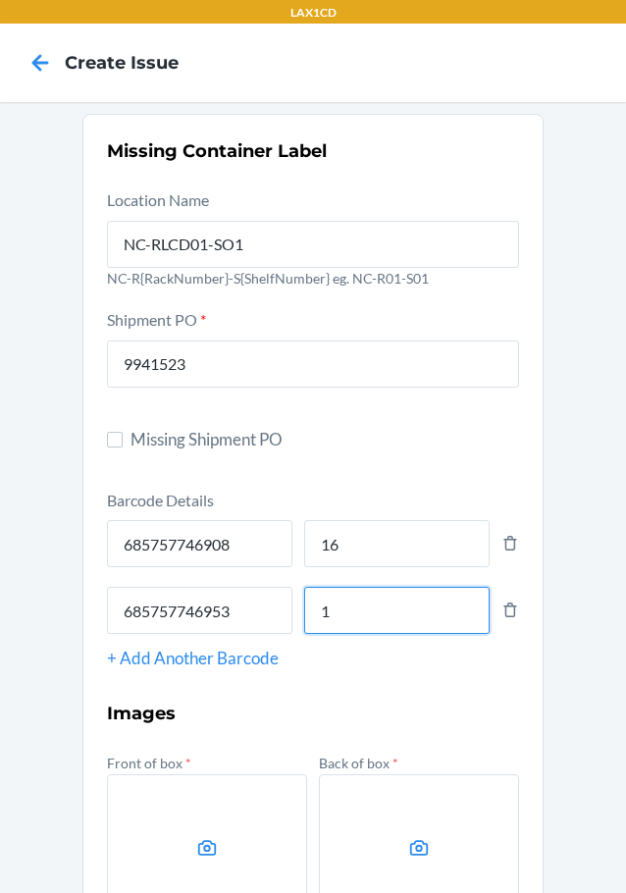
type input "1"
click at [254, 660] on div "+ Add Another Barcode" at bounding box center [313, 659] width 412 height 26
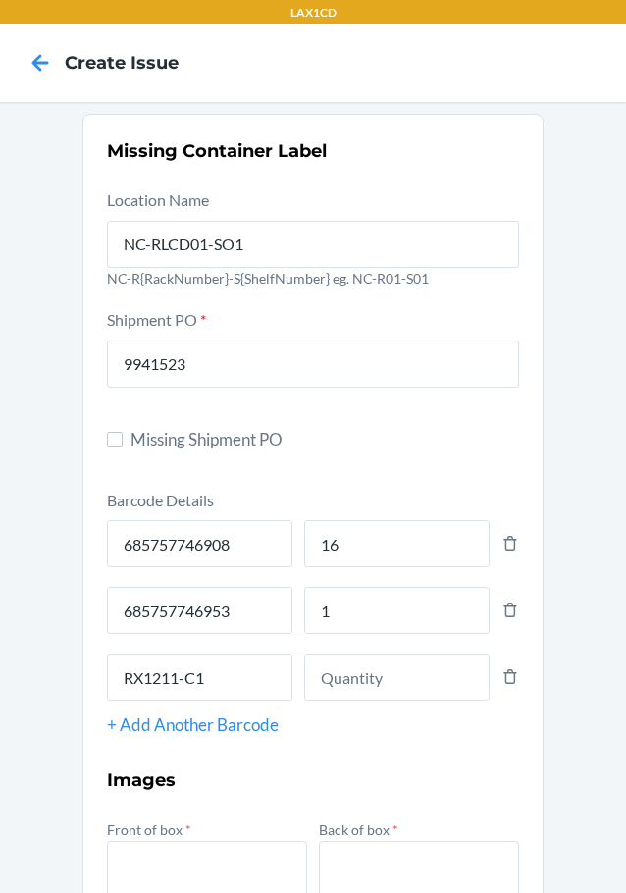
type input "RX1211-C10"
click at [321, 680] on input "number" at bounding box center [396, 677] width 185 height 47
type input "10"
click at [223, 670] on input "RX1211-C10" at bounding box center [199, 677] width 185 height 47
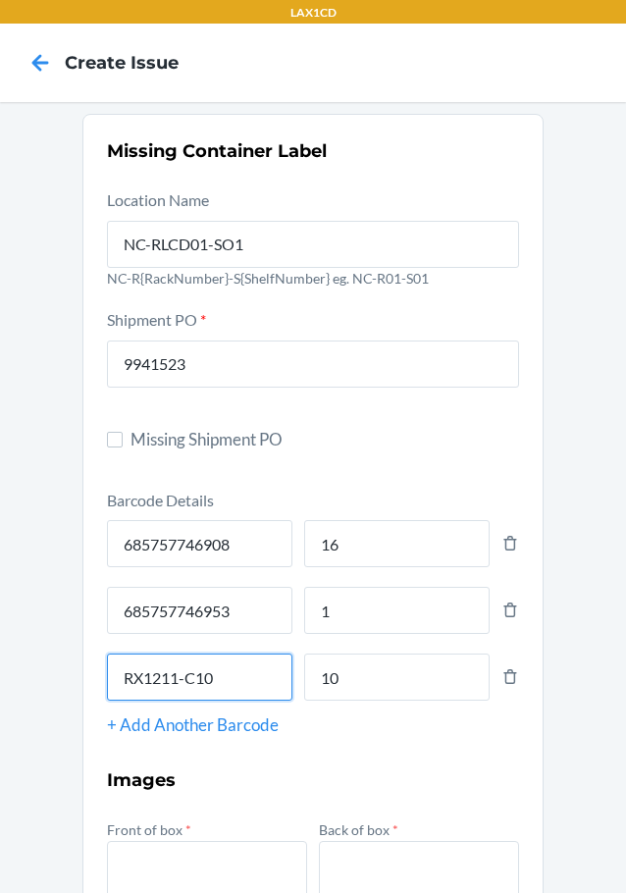
click at [223, 670] on input "RX1211-C10" at bounding box center [199, 677] width 185 height 47
type input "685757746908"
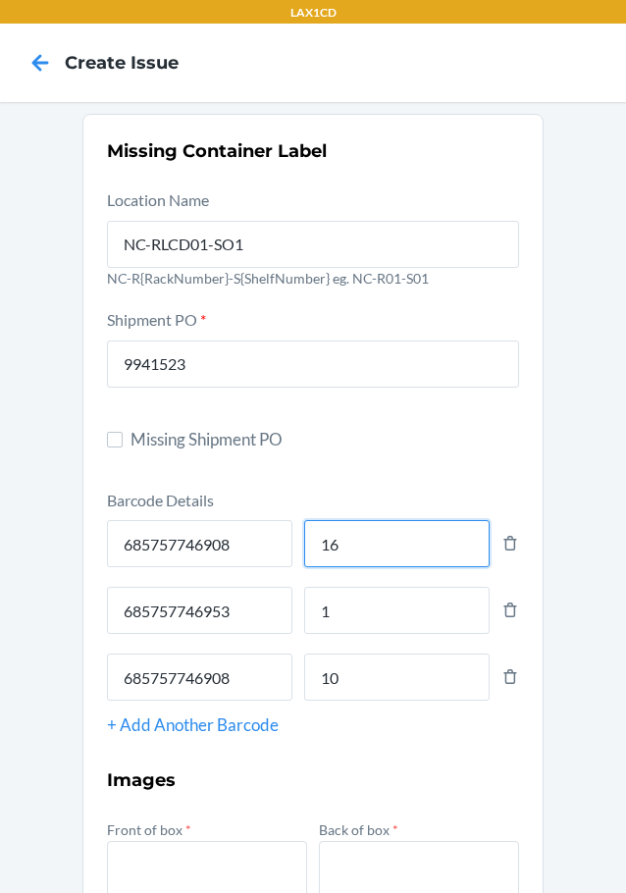
click at [327, 544] on input "16" at bounding box center [396, 543] width 185 height 47
click at [511, 677] on icon at bounding box center [511, 676] width 18 height 23
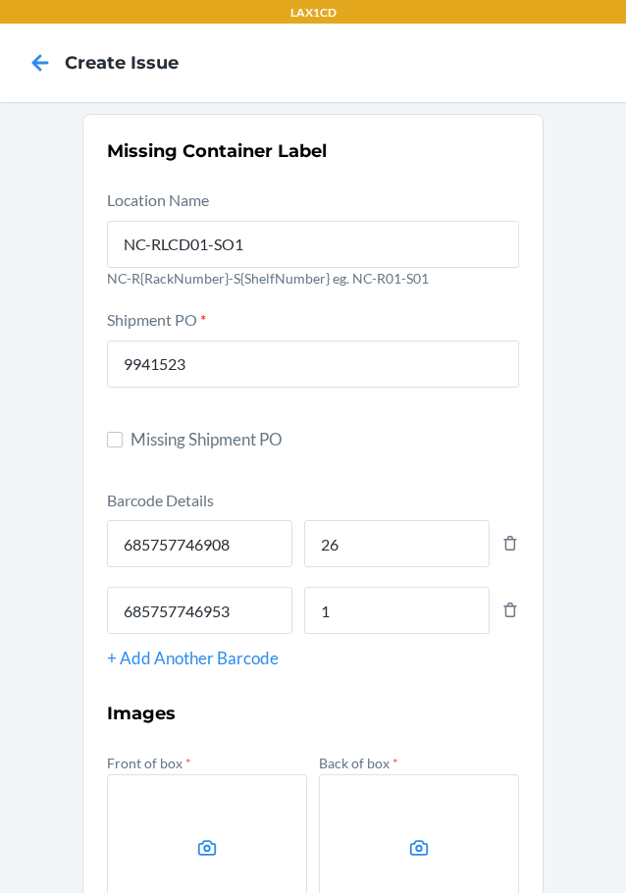
click at [264, 650] on div "+ Add Another Barcode" at bounding box center [313, 659] width 412 height 26
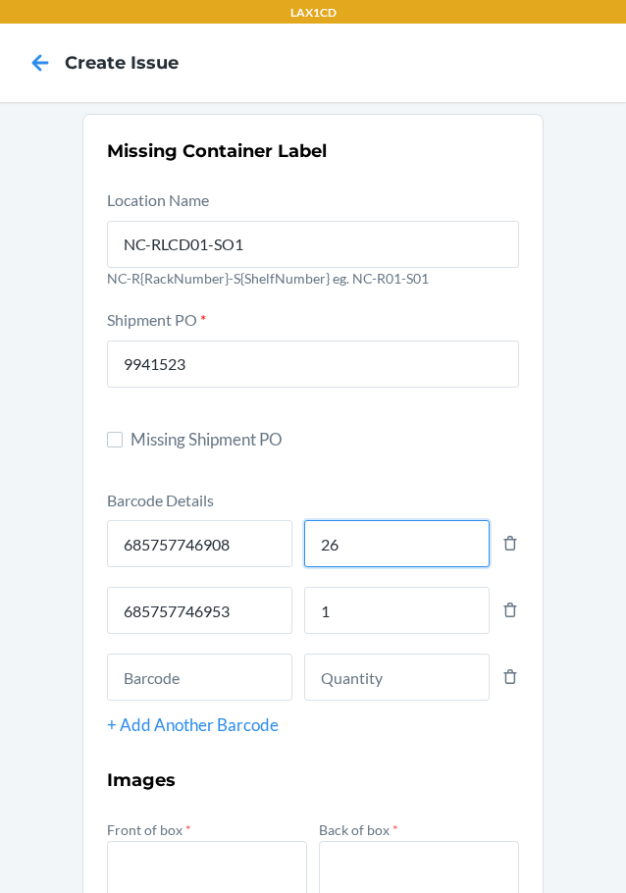
click at [317, 549] on input "26" at bounding box center [396, 543] width 185 height 47
click at [321, 549] on input "26" at bounding box center [396, 543] width 185 height 47
type input "46"
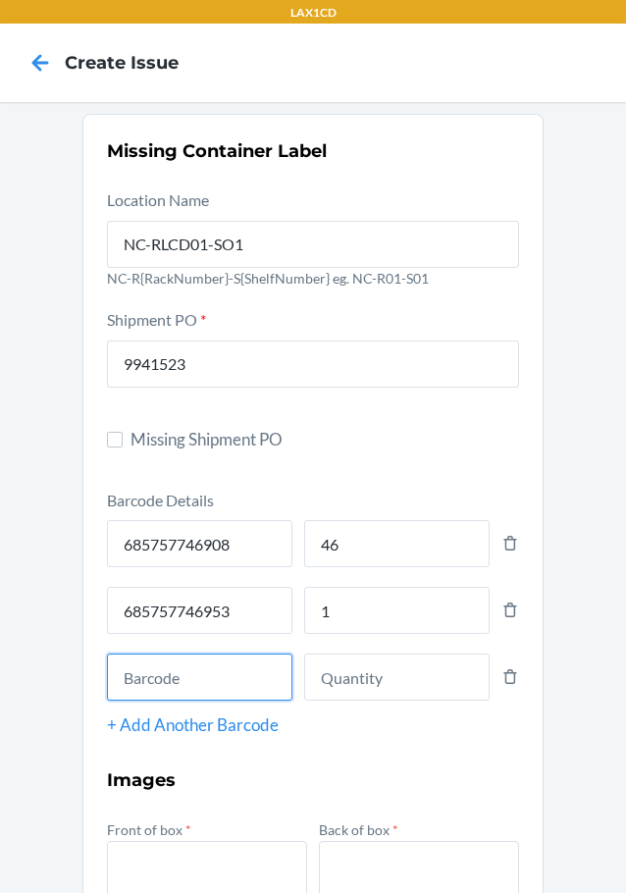
click at [230, 686] on input "text" at bounding box center [199, 677] width 185 height 47
type input "685757746267"
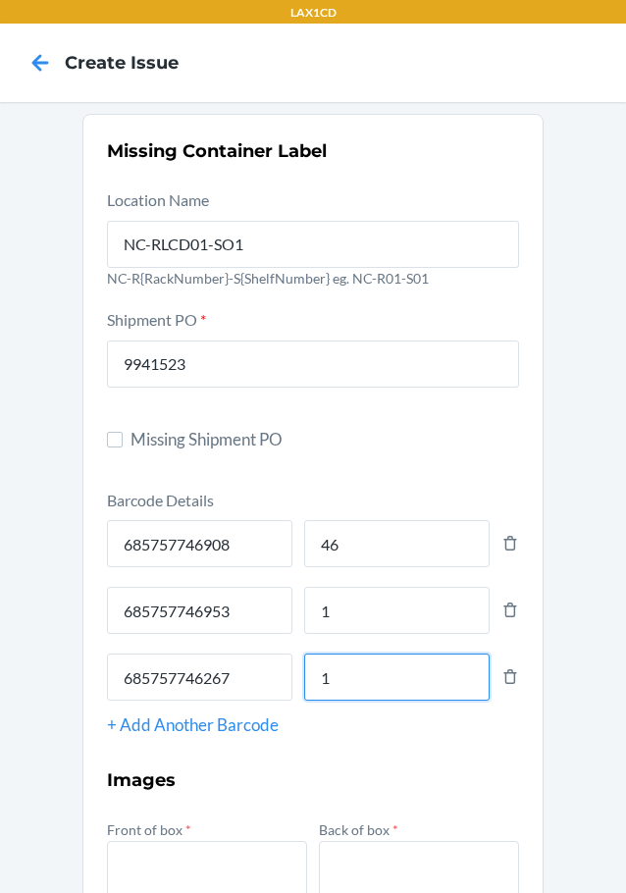
type input "1"
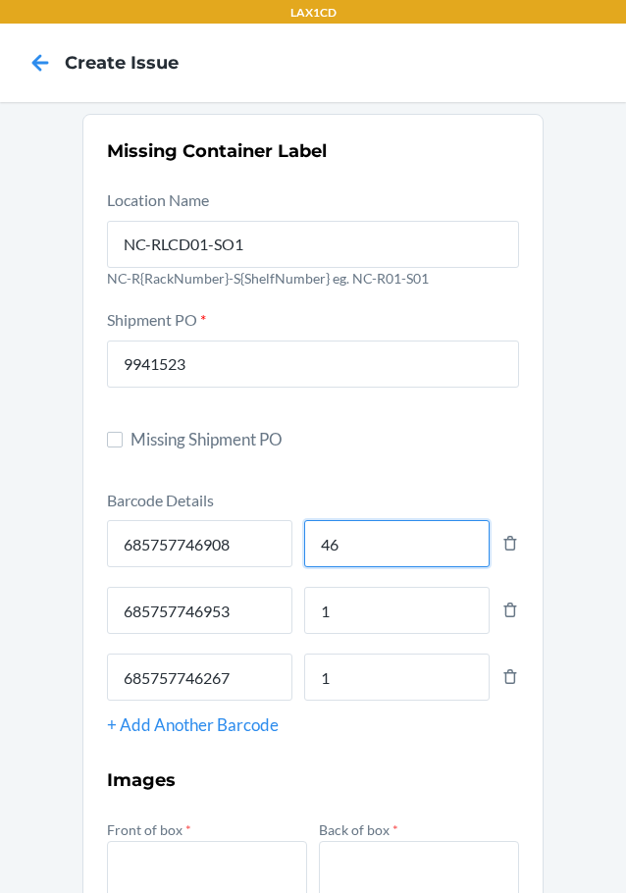
click at [391, 554] on input "46" at bounding box center [396, 543] width 185 height 47
click at [324, 549] on input "55" at bounding box center [396, 543] width 185 height 47
type input "75"
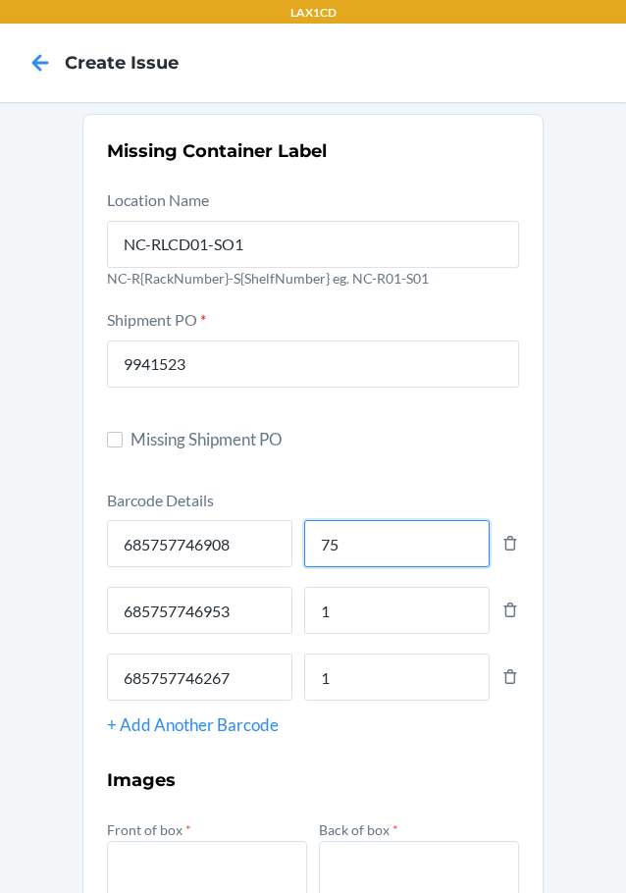
scroll to position [387, 0]
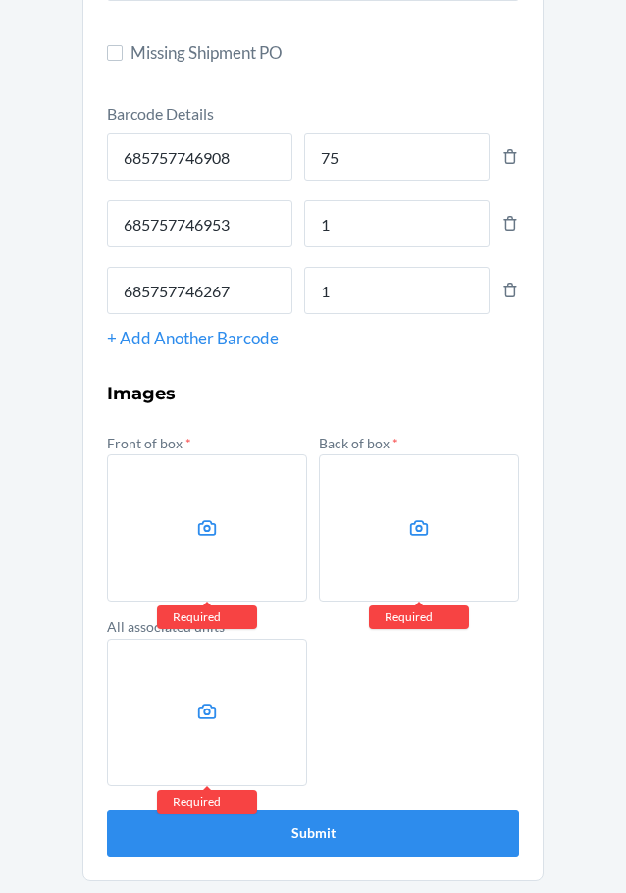
click at [173, 578] on label at bounding box center [207, 527] width 200 height 147
click at [0, 0] on input "file" at bounding box center [0, 0] width 0 height 0
click at [182, 474] on label at bounding box center [207, 527] width 200 height 147
click at [0, 0] on input "file" at bounding box center [0, 0] width 0 height 0
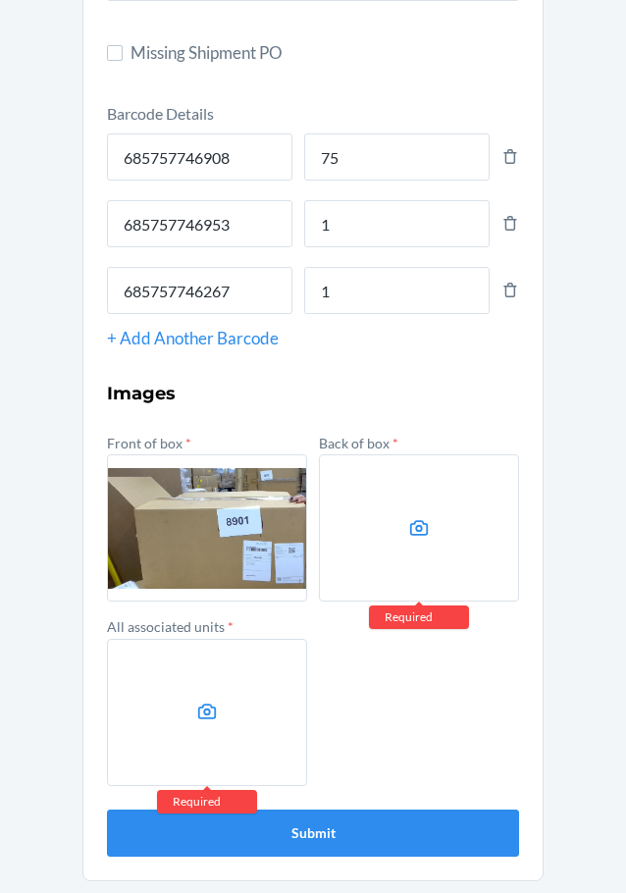
click at [387, 504] on label at bounding box center [419, 527] width 200 height 147
click at [0, 0] on input "file" at bounding box center [0, 0] width 0 height 0
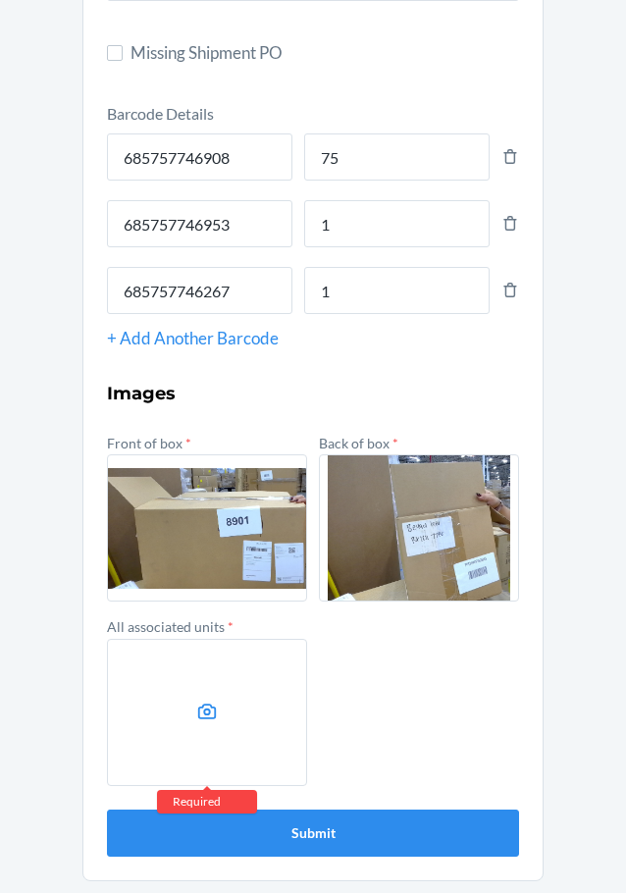
click at [227, 700] on label at bounding box center [207, 712] width 200 height 147
click at [0, 0] on input "file" at bounding box center [0, 0] width 0 height 0
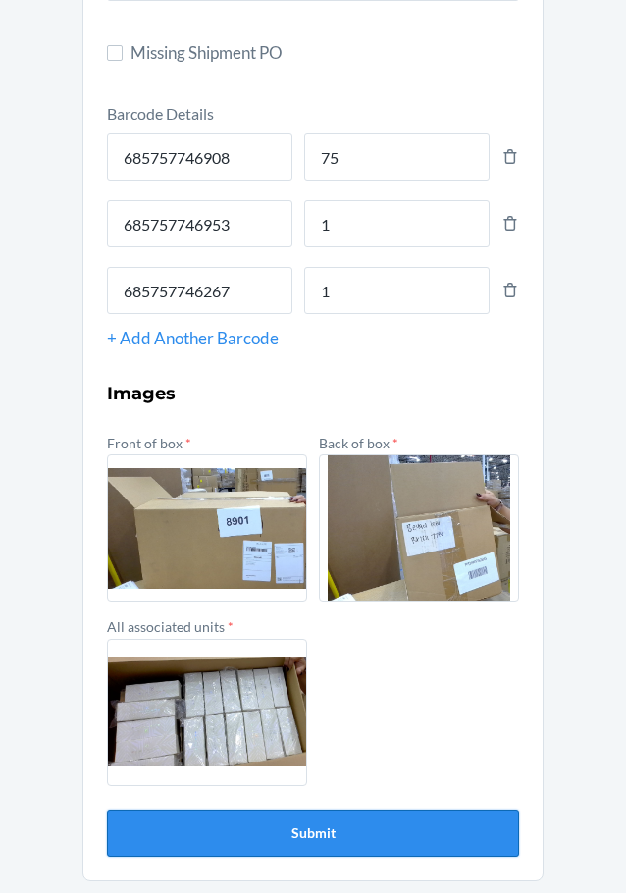
click at [318, 838] on button "Submit" at bounding box center [313, 833] width 412 height 47
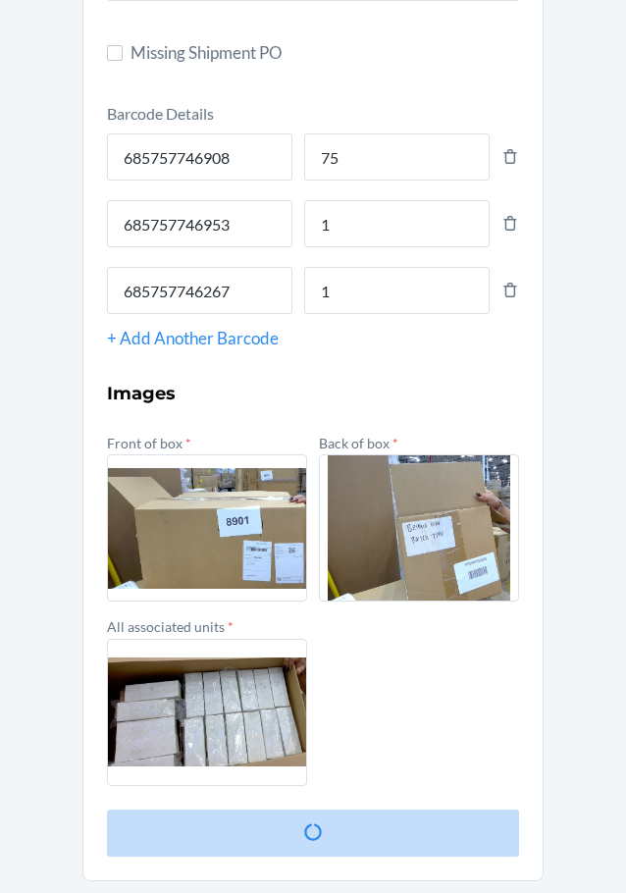
scroll to position [0, 0]
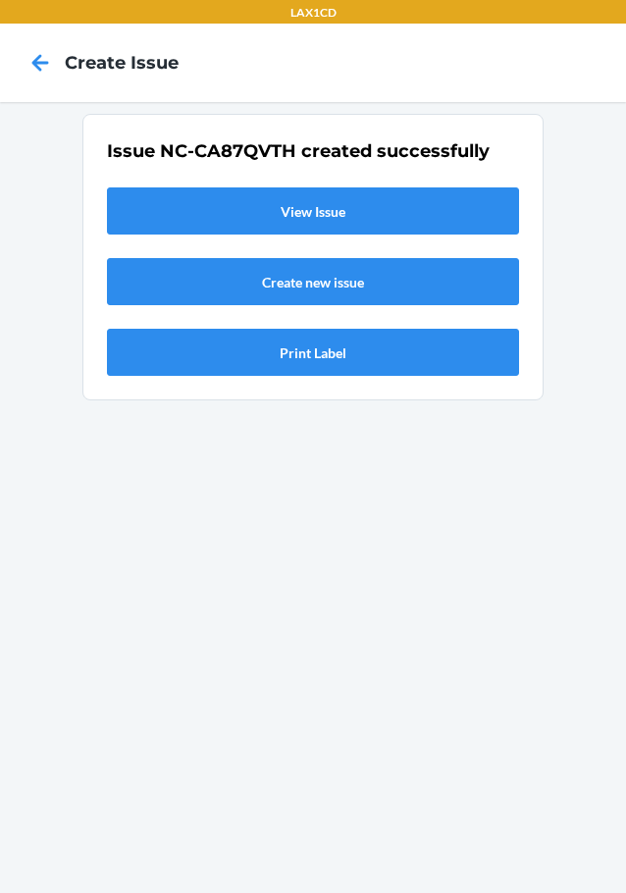
click at [160, 211] on link "View Issue" at bounding box center [313, 210] width 412 height 47
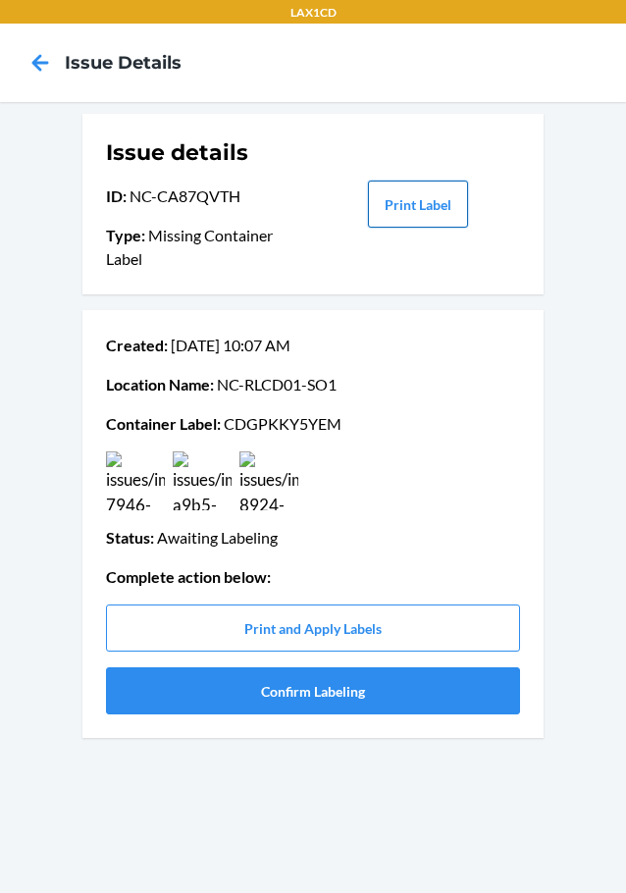
click at [387, 200] on button "Print Label" at bounding box center [418, 204] width 100 height 47
click at [331, 695] on button "Confirm Labeling" at bounding box center [313, 690] width 414 height 47
